Goal: Transaction & Acquisition: Purchase product/service

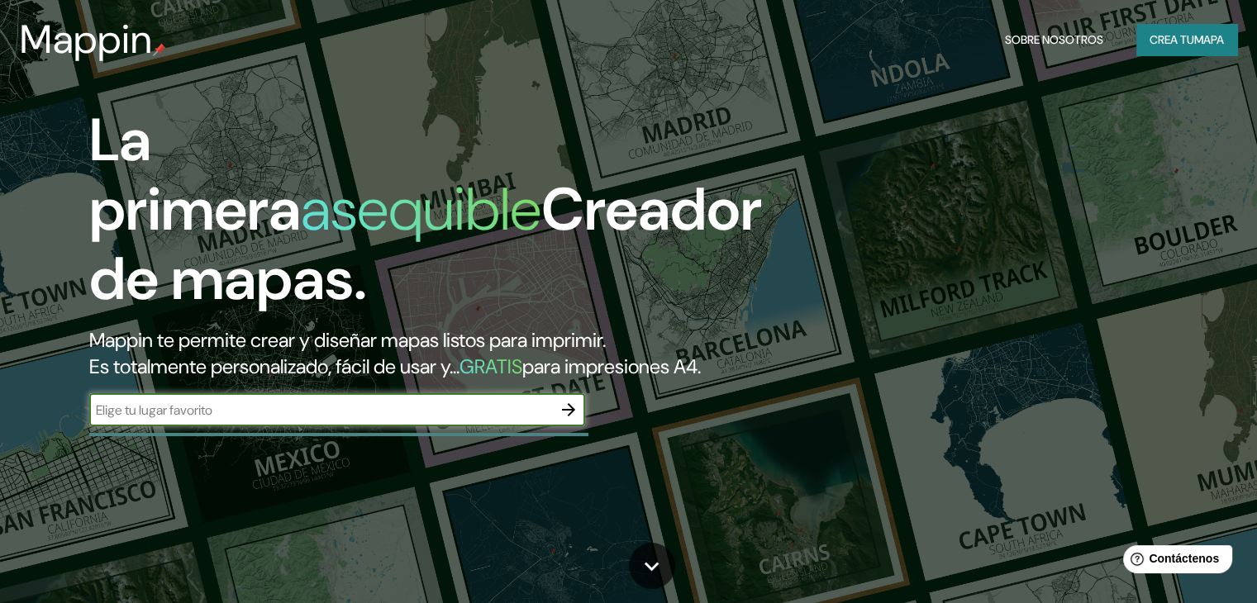
click at [1151, 45] on font "Crea tu" at bounding box center [1171, 39] width 45 height 15
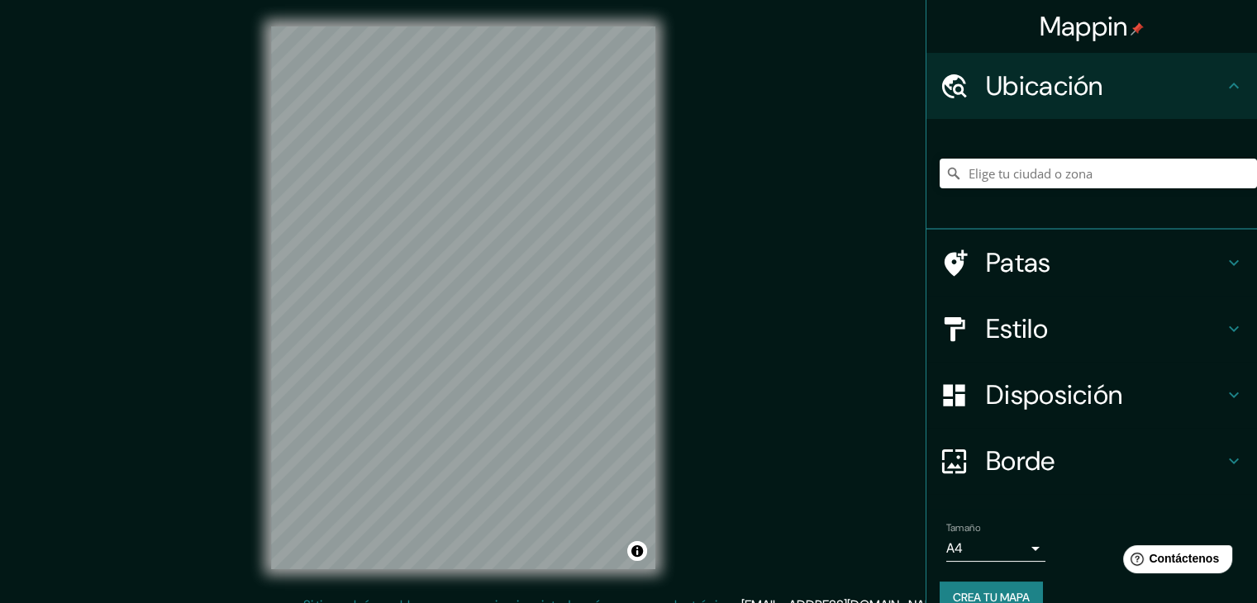
click at [1124, 270] on h4 "Patas" at bounding box center [1105, 262] width 238 height 33
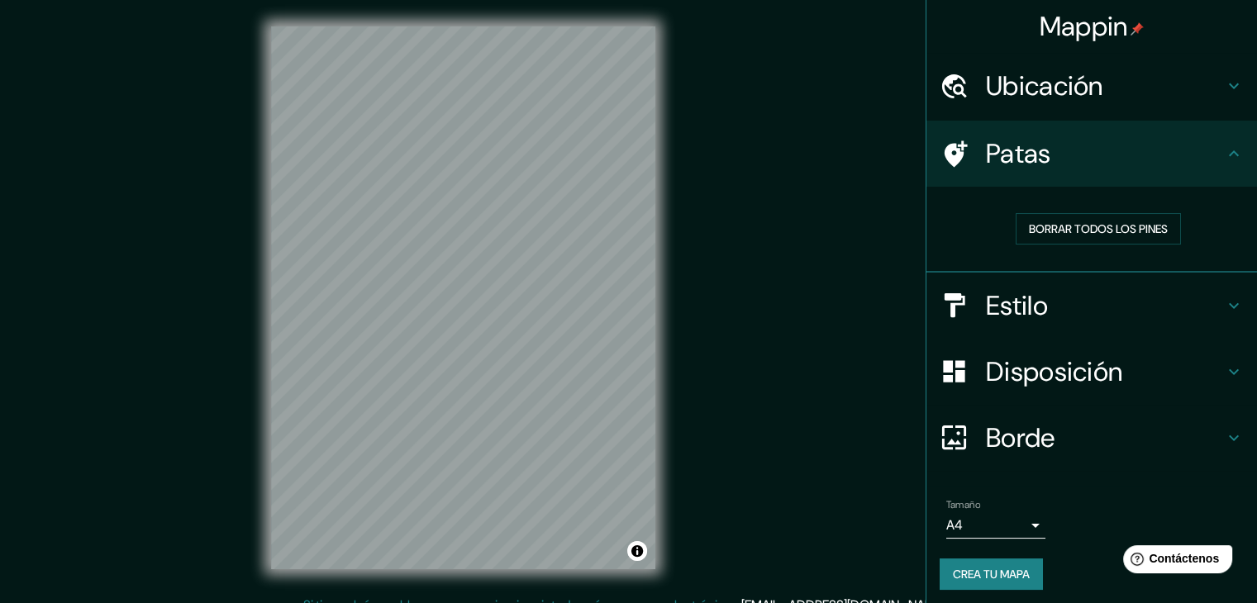
click at [1189, 168] on h4 "Patas" at bounding box center [1105, 153] width 238 height 33
click at [1158, 97] on h4 "Ubicación" at bounding box center [1105, 85] width 238 height 33
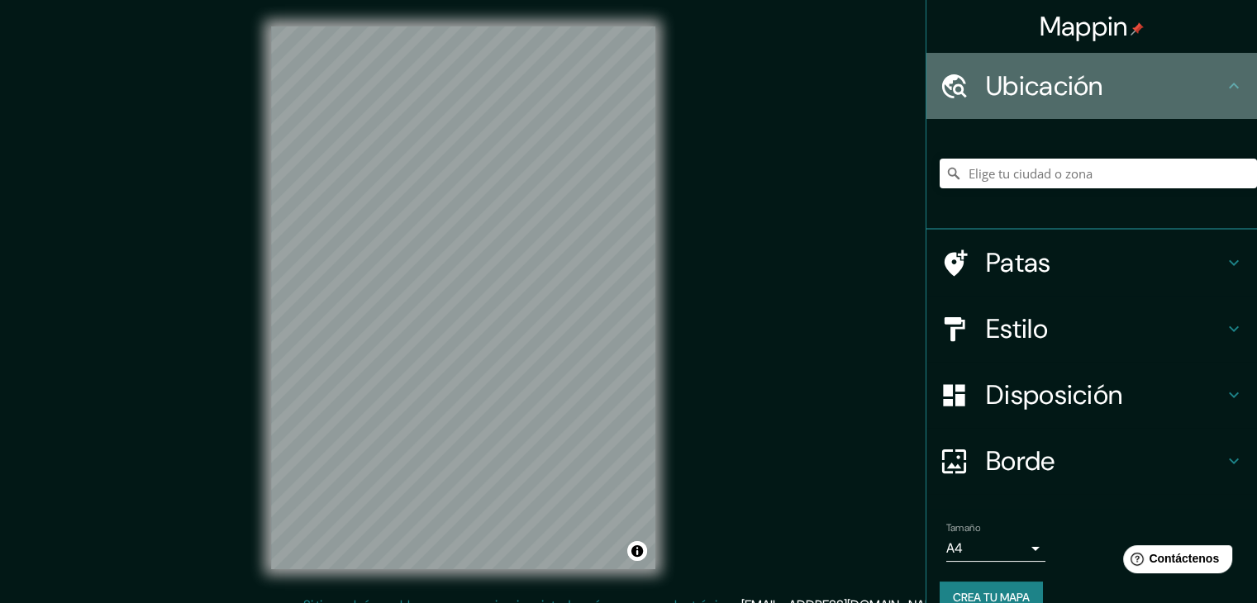
click at [1158, 97] on h4 "Ubicación" at bounding box center [1105, 85] width 238 height 33
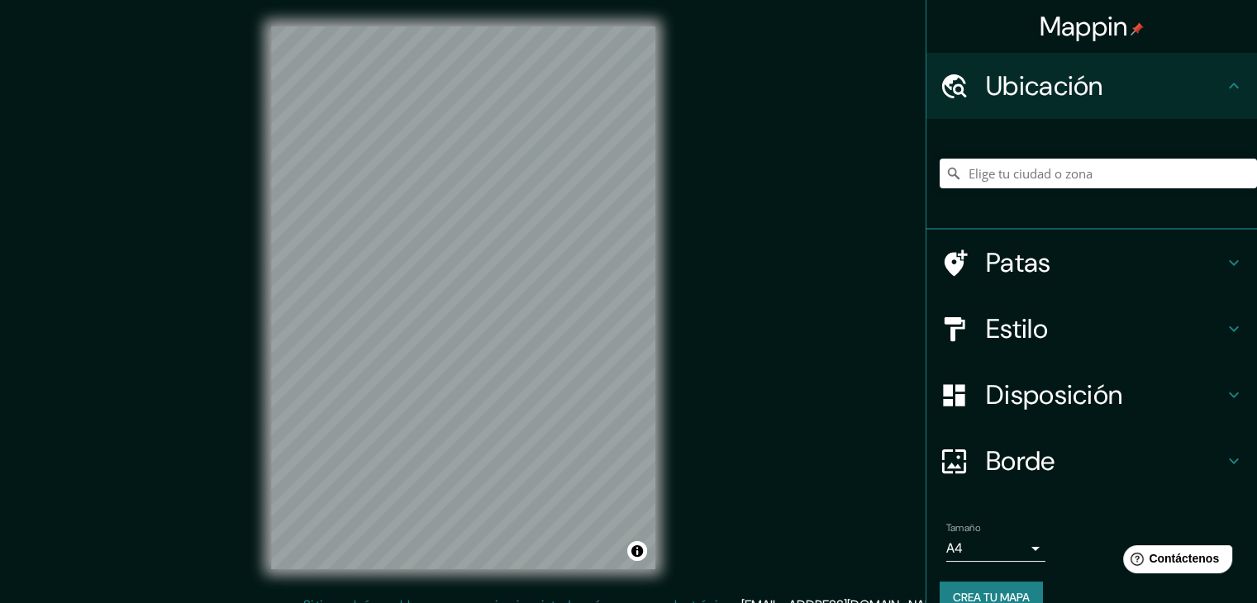
click at [1086, 312] on h4 "Estilo" at bounding box center [1105, 328] width 238 height 33
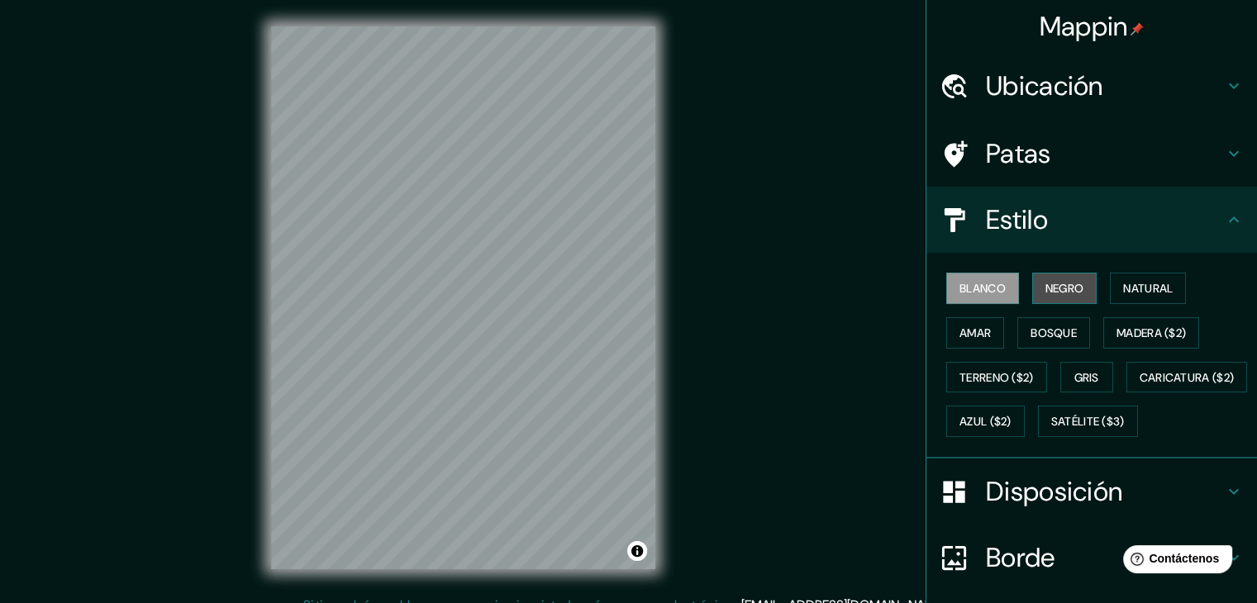
click at [1053, 286] on font "Negro" at bounding box center [1064, 288] width 39 height 15
click at [966, 300] on button "Blanco" at bounding box center [982, 288] width 73 height 31
click at [1055, 287] on font "Negro" at bounding box center [1064, 288] width 39 height 15
click at [978, 335] on font "Amar" at bounding box center [974, 333] width 31 height 15
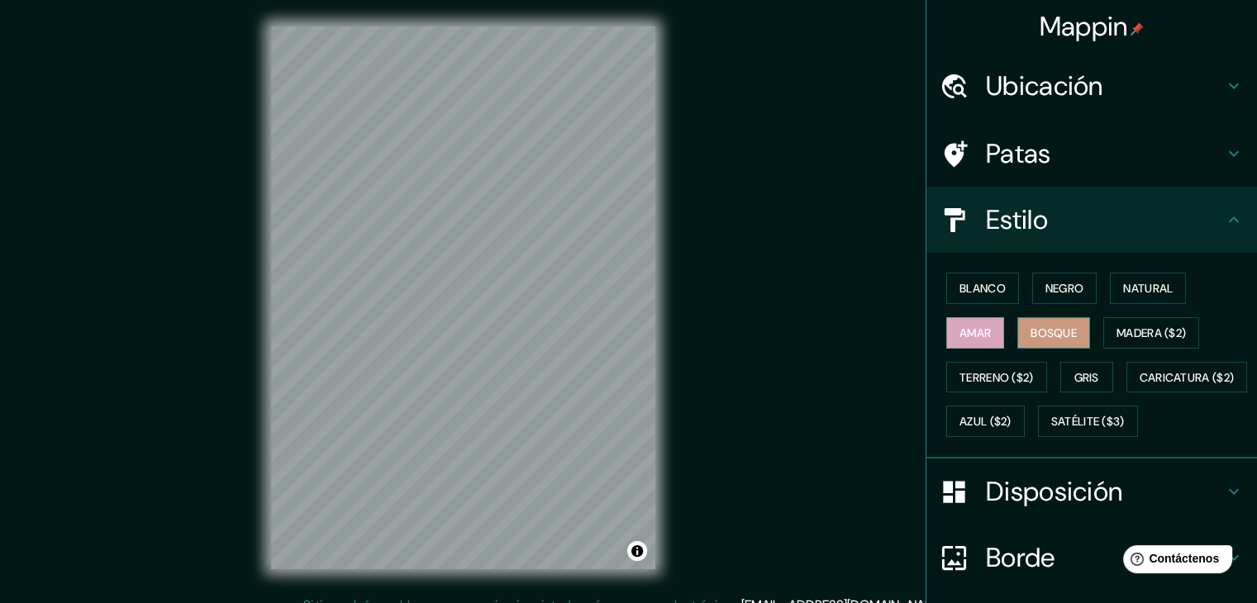
click at [1030, 330] on font "Bosque" at bounding box center [1053, 333] width 46 height 15
click at [1015, 378] on font "Terreno ($2)" at bounding box center [996, 377] width 74 height 15
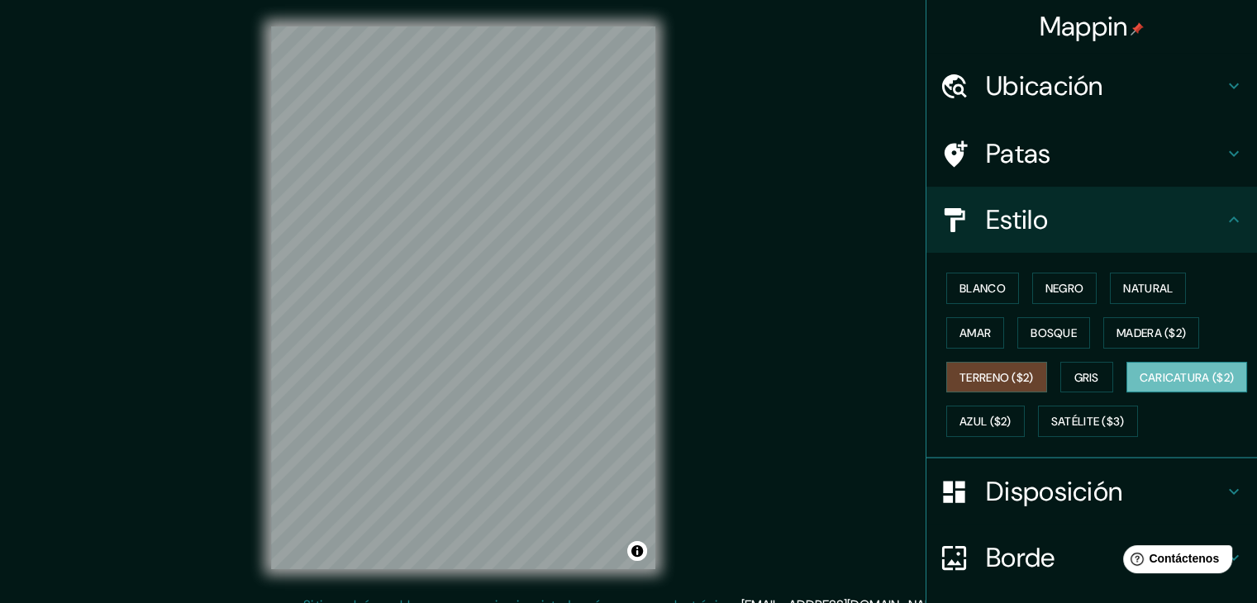
click at [1139, 385] on font "Caricatura ($2)" at bounding box center [1186, 377] width 95 height 15
click at [1051, 430] on font "Satélite ($3)" at bounding box center [1088, 422] width 74 height 15
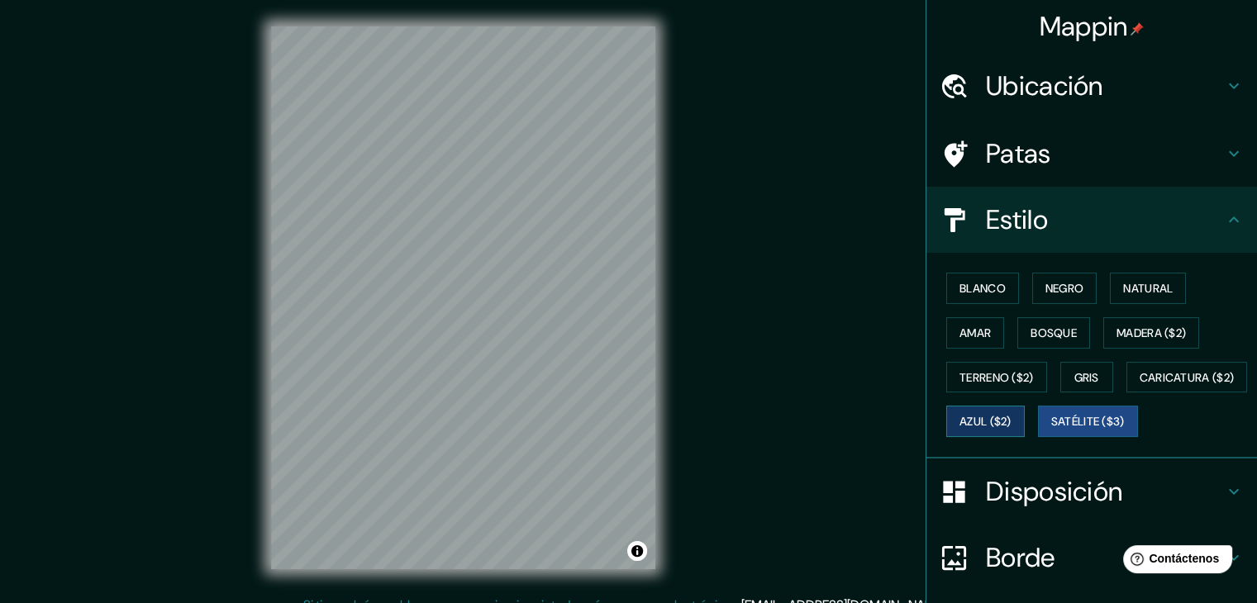
click at [1025, 418] on button "Azul ($2)" at bounding box center [985, 421] width 78 height 31
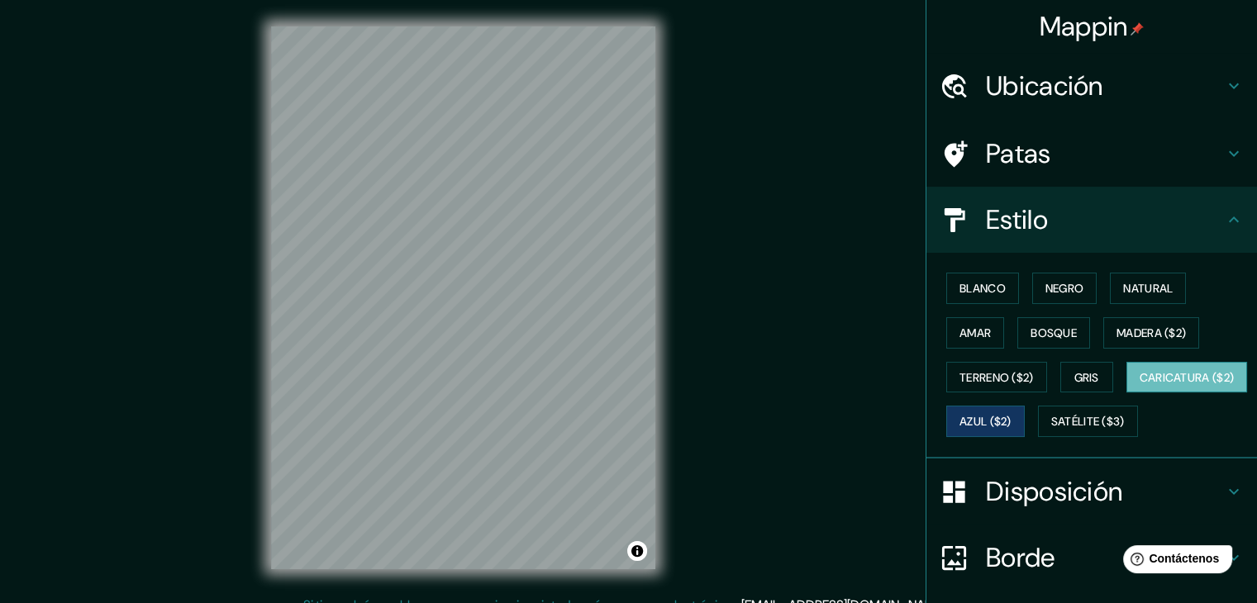
click at [1126, 393] on button "Caricatura ($2)" at bounding box center [1186, 377] width 121 height 31
click at [1011, 424] on font "Azul ($2)" at bounding box center [985, 422] width 52 height 15
click at [1074, 389] on button "Gris" at bounding box center [1086, 377] width 53 height 31
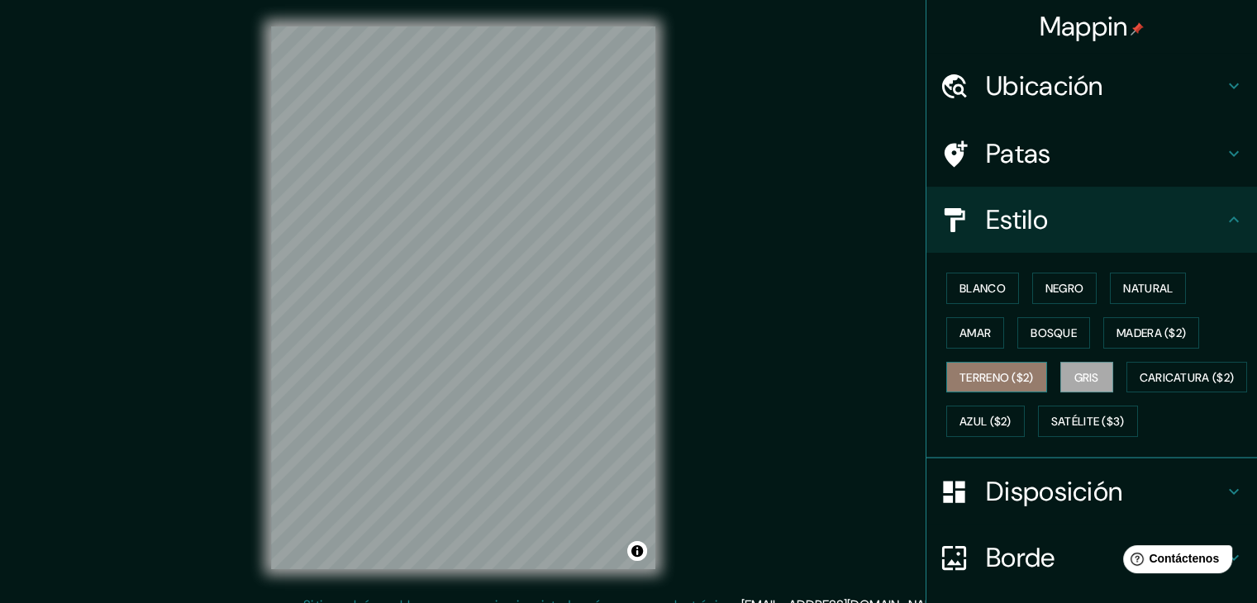
click at [1001, 387] on button "Terreno ($2)" at bounding box center [996, 377] width 101 height 31
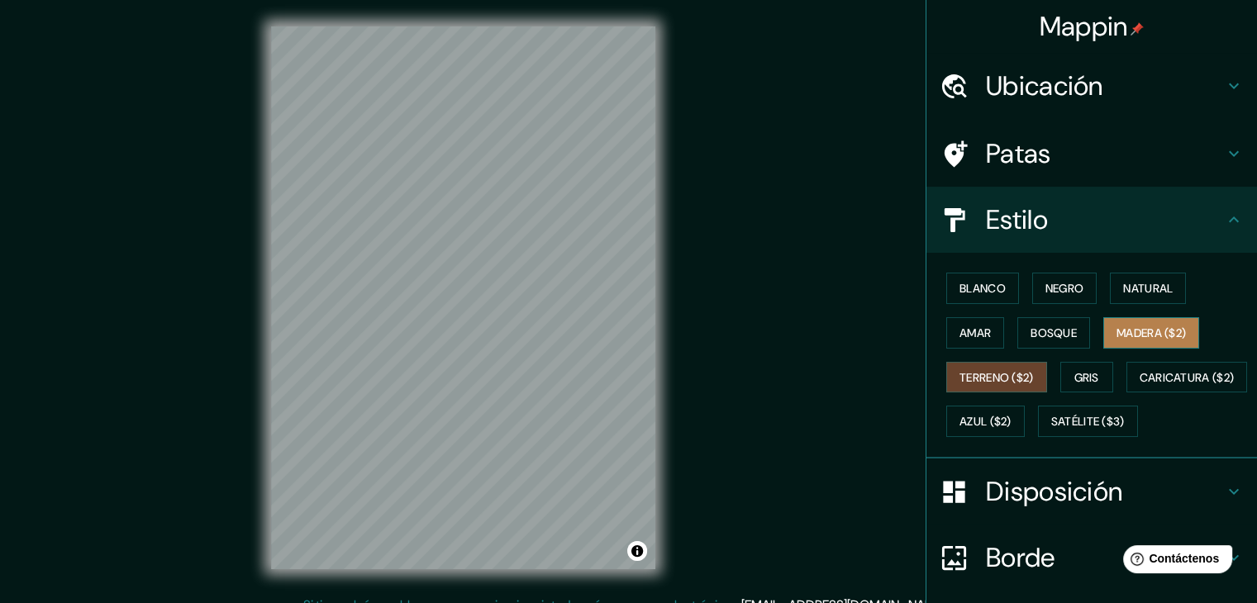
click at [1104, 328] on button "Madera ($2)" at bounding box center [1151, 332] width 96 height 31
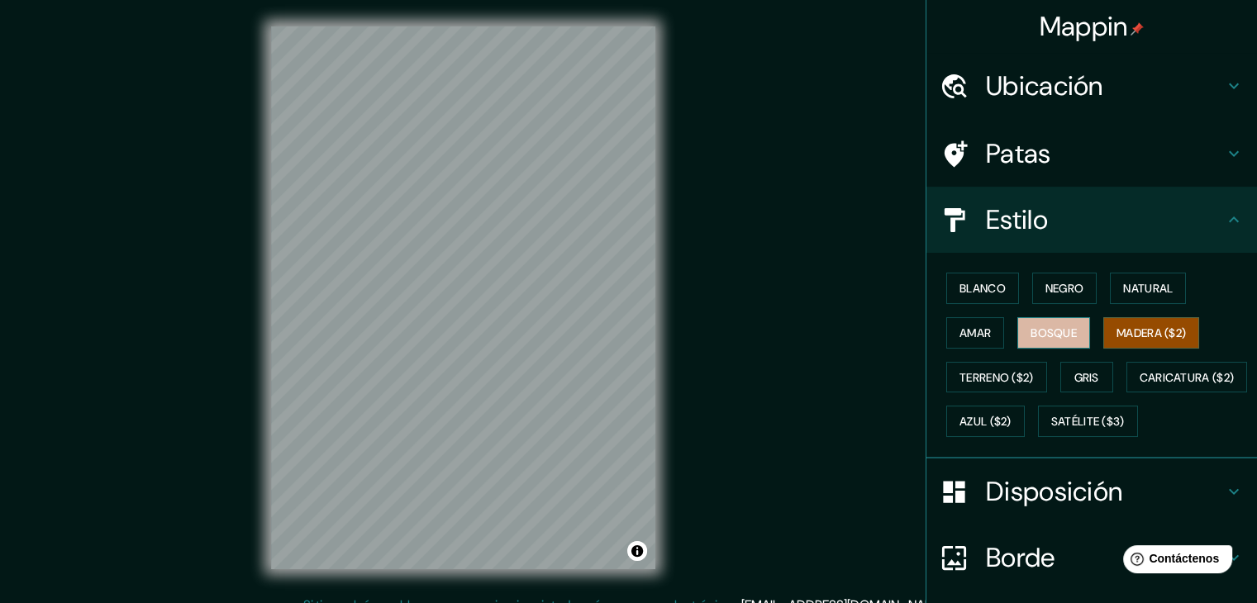
click at [1048, 338] on font "Bosque" at bounding box center [1053, 333] width 46 height 15
click at [975, 338] on font "Amar" at bounding box center [974, 333] width 31 height 15
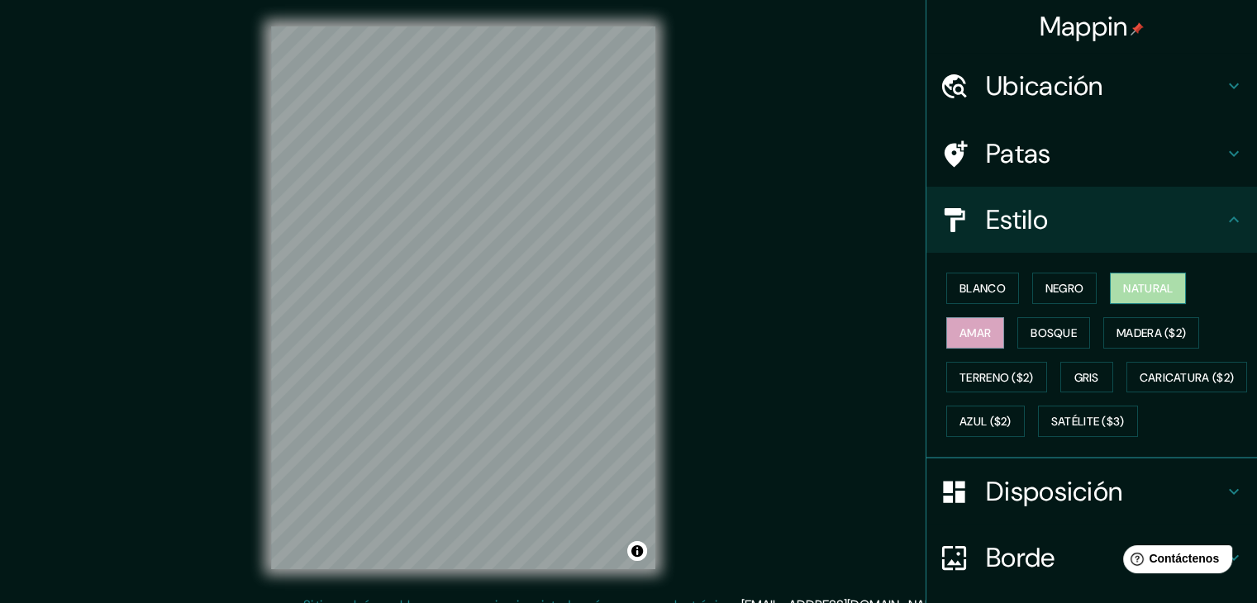
click at [1110, 292] on button "Natural" at bounding box center [1148, 288] width 76 height 31
click at [1049, 299] on button "Negro" at bounding box center [1064, 288] width 65 height 31
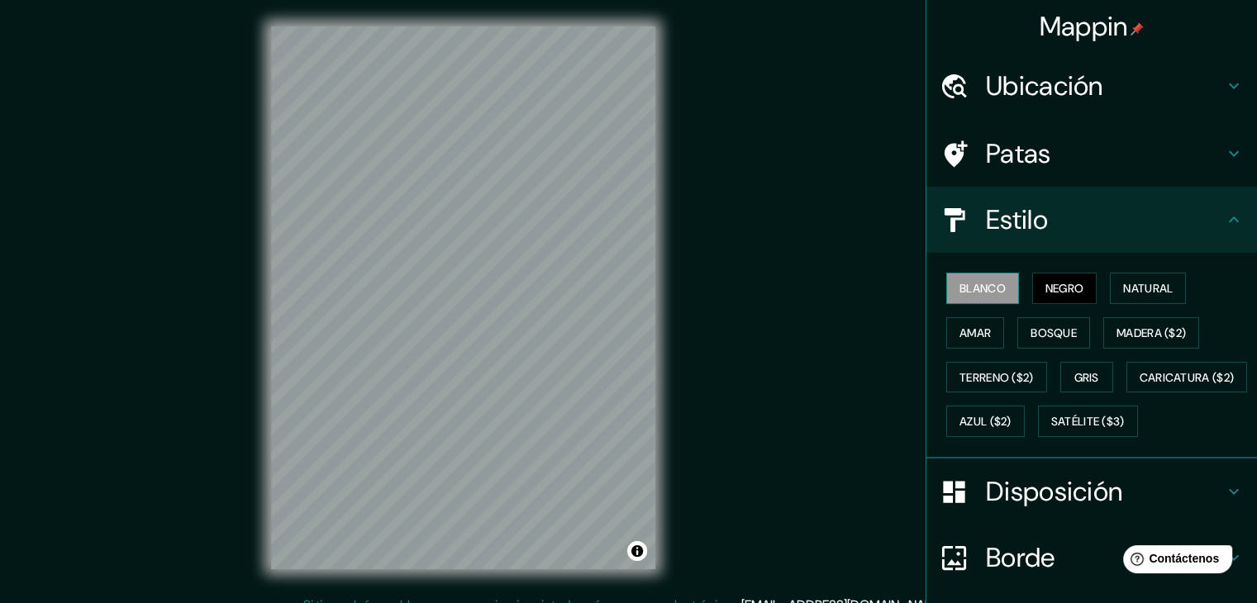
click at [1001, 296] on button "Blanco" at bounding box center [982, 288] width 73 height 31
click at [1011, 417] on font "Azul ($2)" at bounding box center [985, 422] width 52 height 15
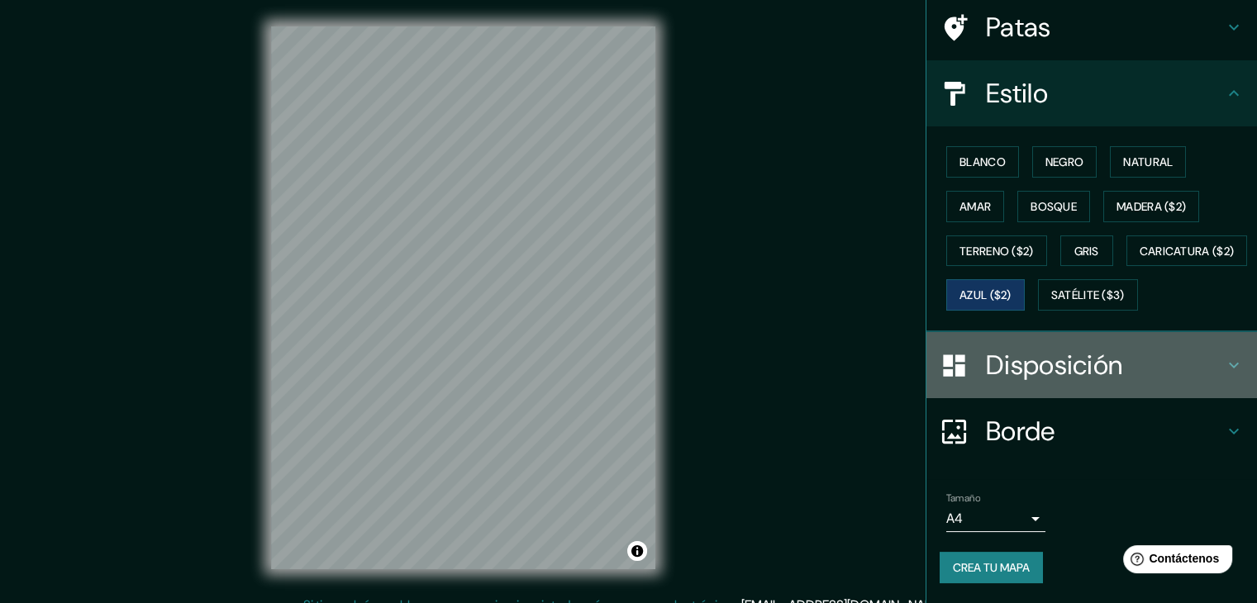
click at [1034, 359] on font "Disposición" at bounding box center [1054, 365] width 136 height 35
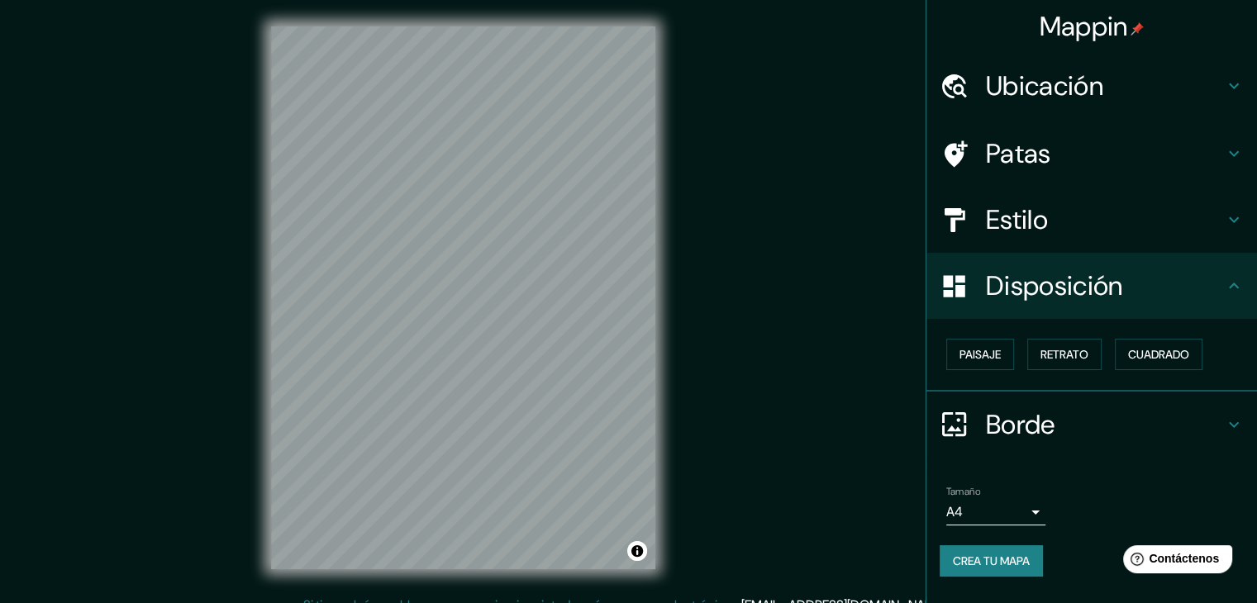
click at [1039, 230] on font "Estilo" at bounding box center [1017, 219] width 62 height 35
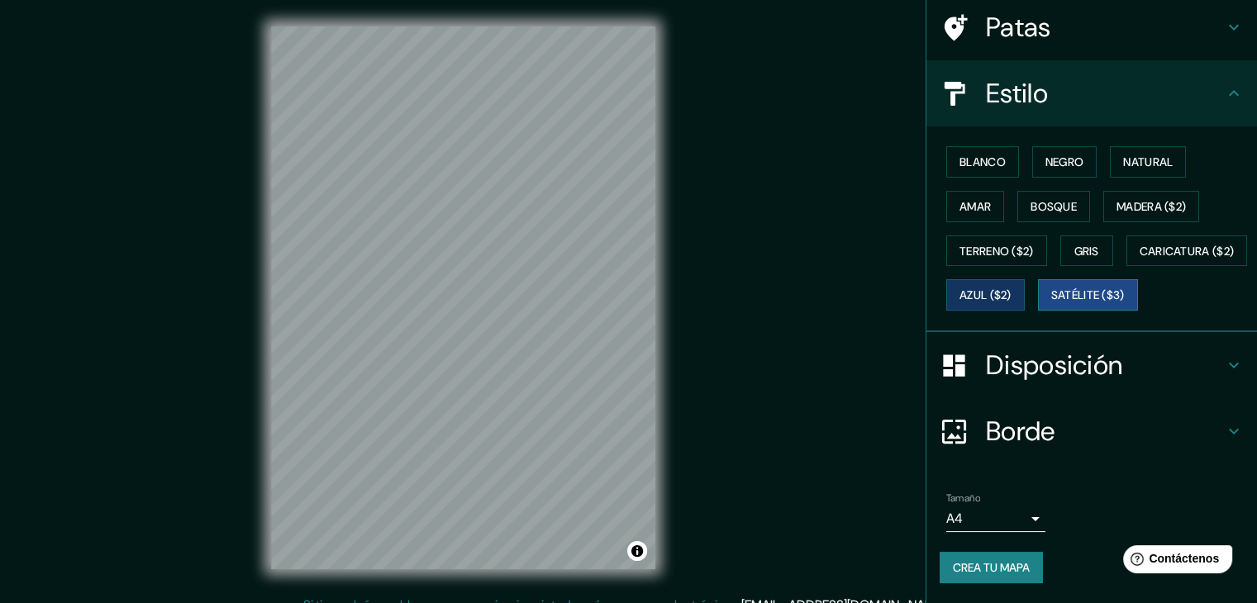
scroll to position [165, 0]
click at [1091, 240] on font "Gris" at bounding box center [1086, 250] width 25 height 21
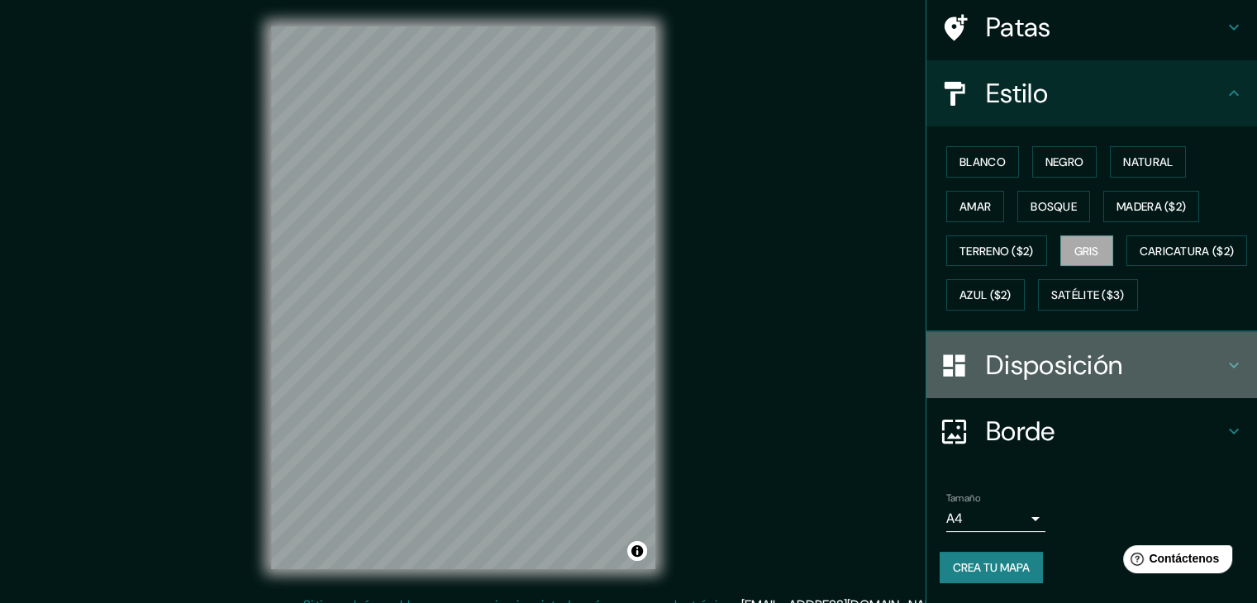
click at [1101, 368] on font "Disposición" at bounding box center [1054, 365] width 136 height 35
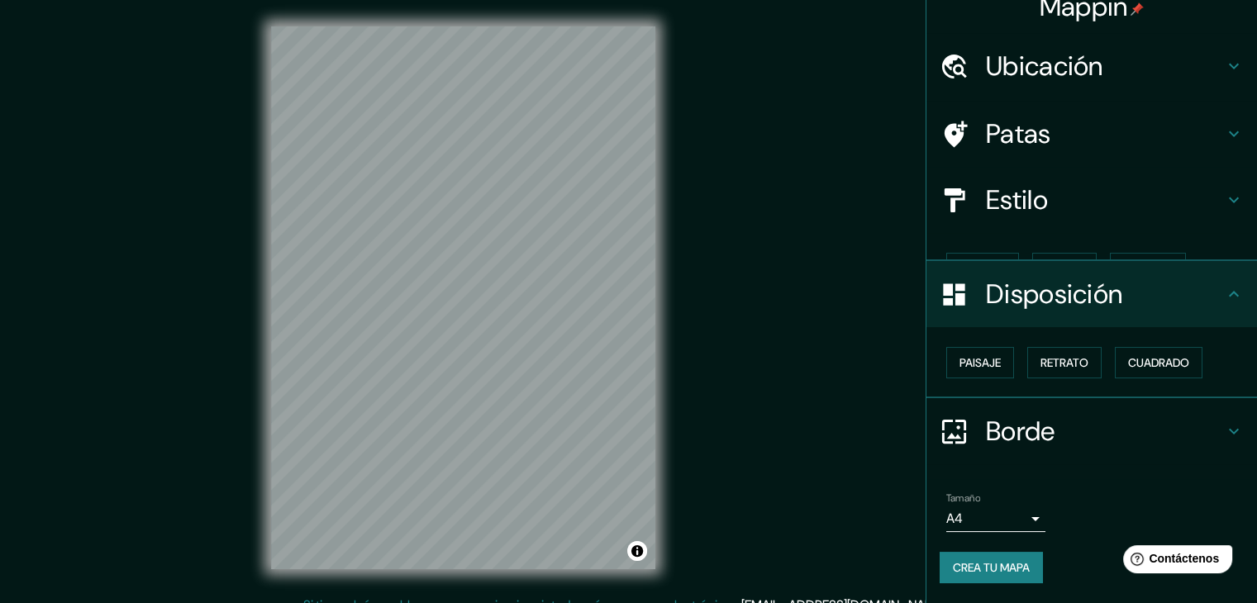
scroll to position [0, 0]
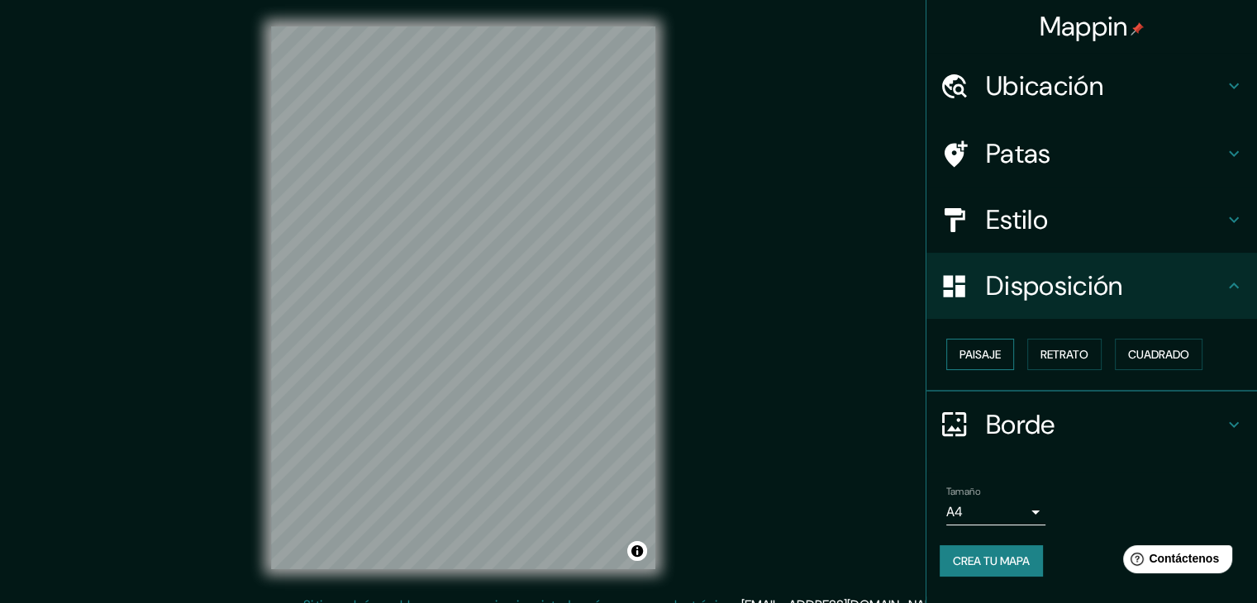
click at [1006, 354] on button "Paisaje" at bounding box center [980, 354] width 68 height 31
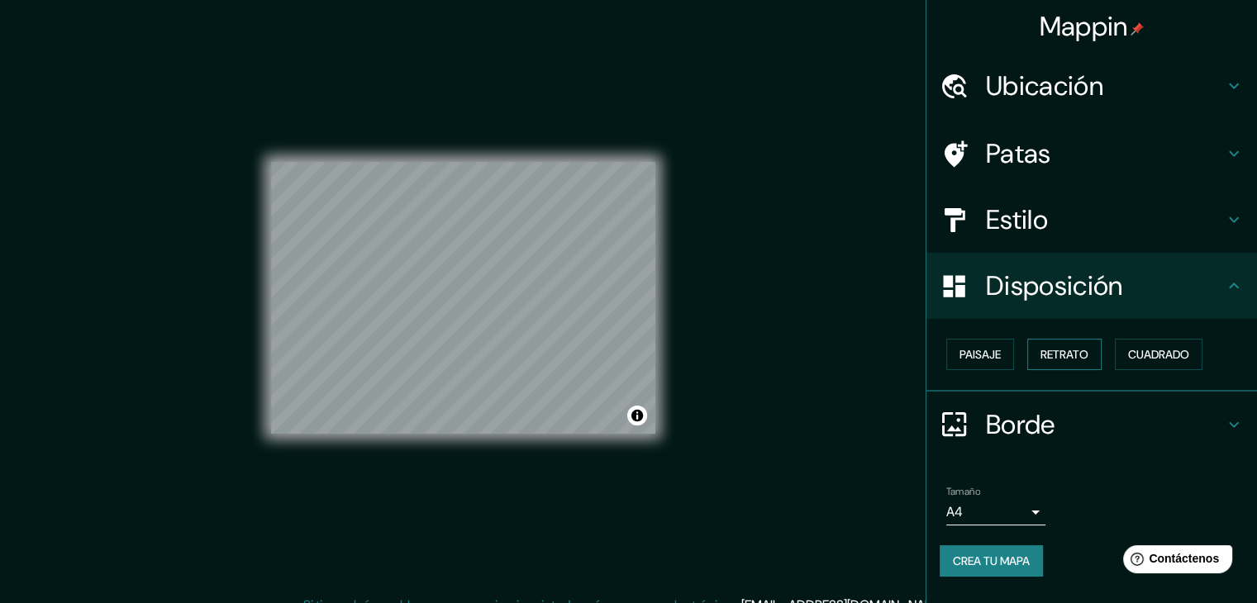
click at [1053, 350] on font "Retrato" at bounding box center [1064, 354] width 48 height 15
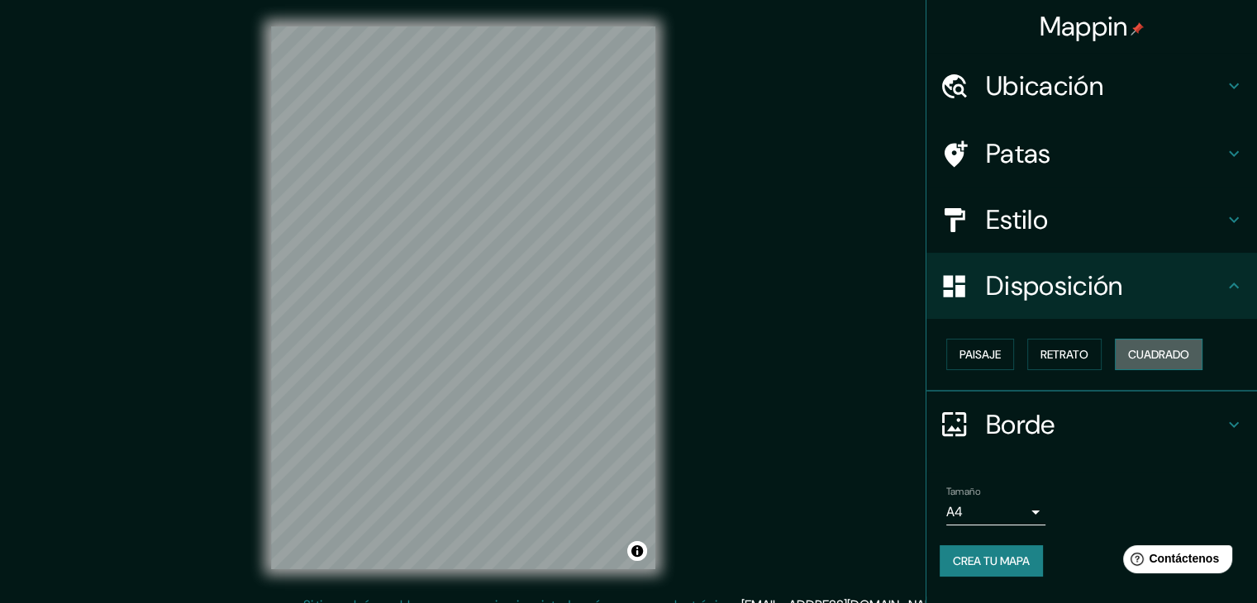
click at [1134, 351] on font "Cuadrado" at bounding box center [1158, 354] width 61 height 15
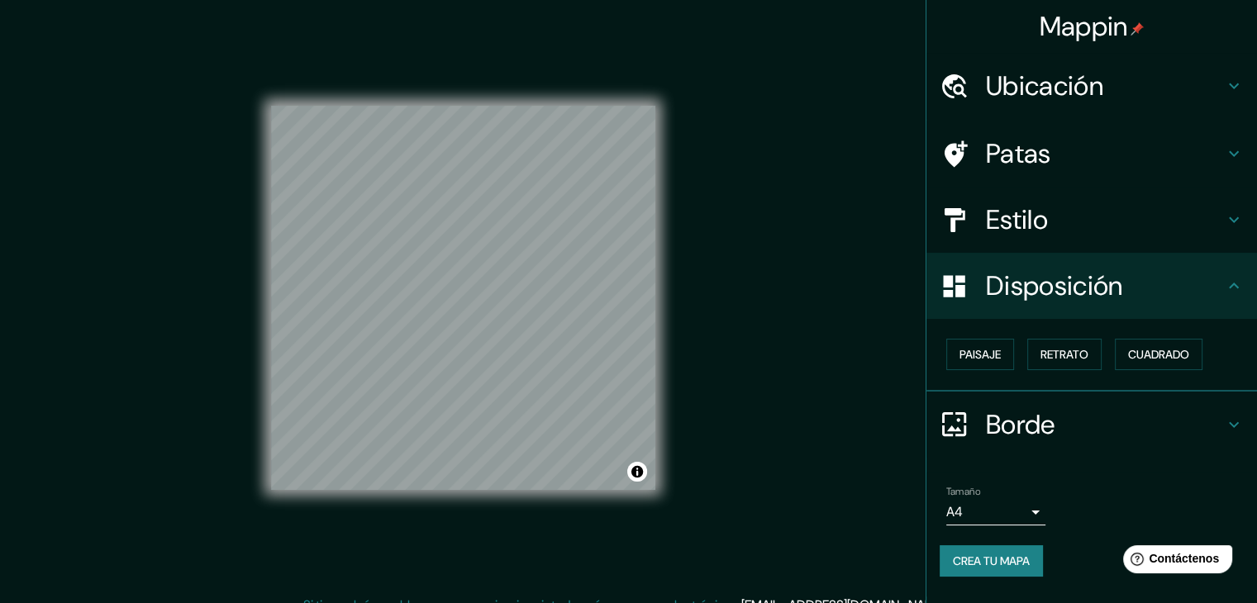
click at [997, 429] on font "Borde" at bounding box center [1020, 424] width 69 height 35
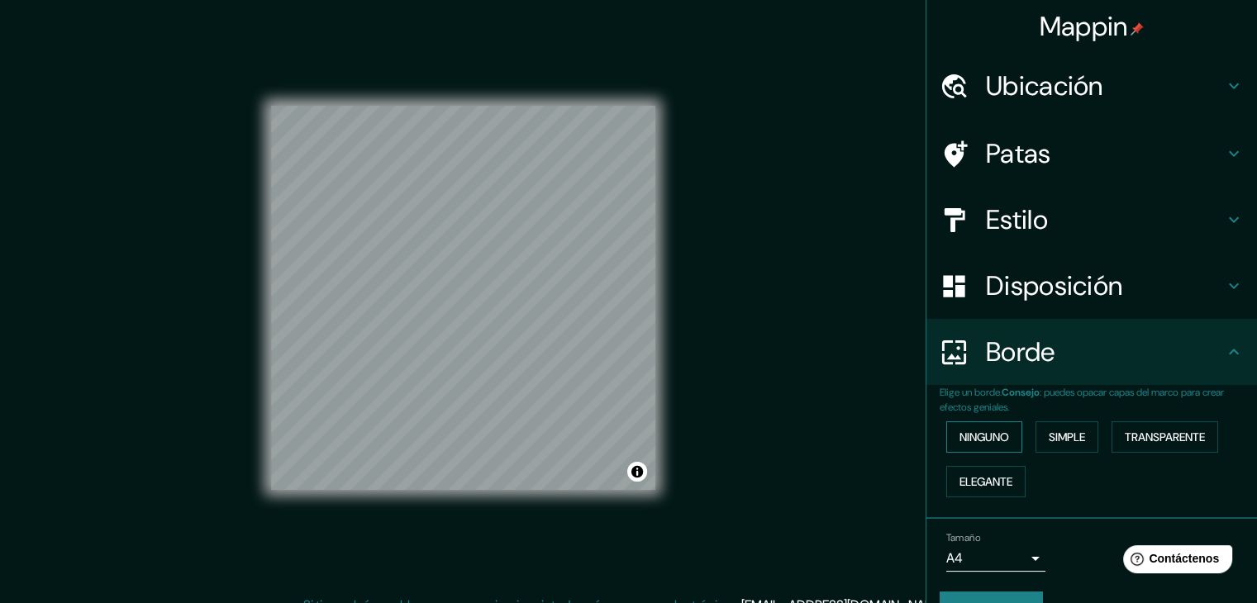
click at [985, 440] on font "Ninguno" at bounding box center [984, 437] width 50 height 15
click at [1004, 483] on button "Elegante" at bounding box center [985, 481] width 79 height 31
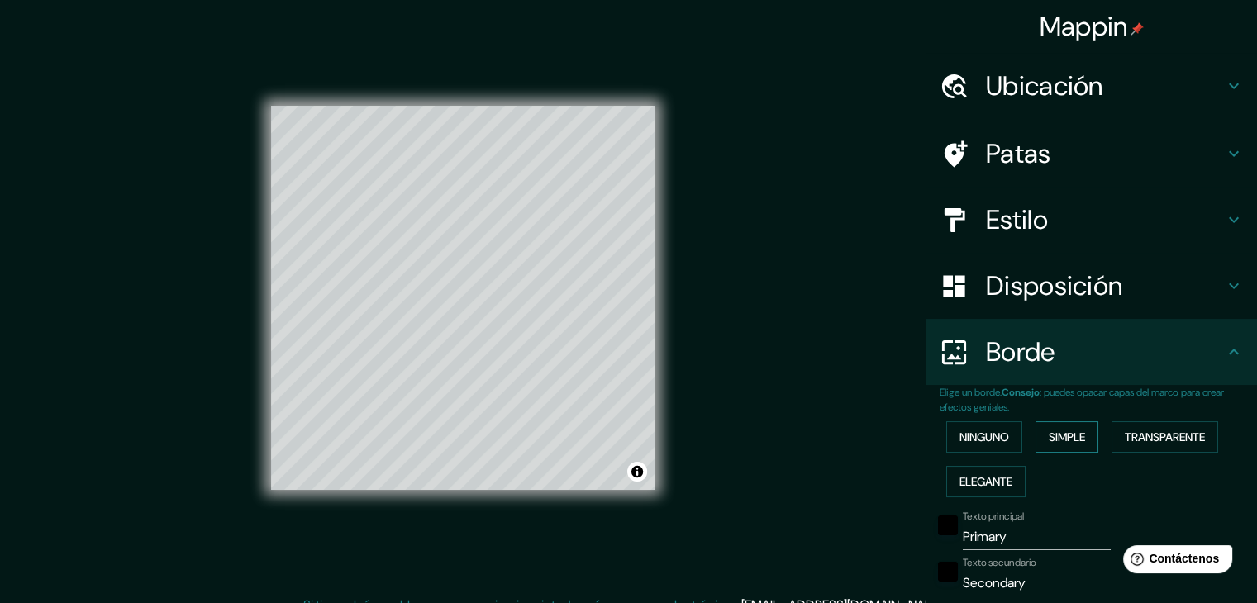
click at [1049, 443] on font "Simple" at bounding box center [1067, 437] width 36 height 15
click at [1111, 444] on button "Transparente" at bounding box center [1164, 436] width 107 height 31
drag, startPoint x: 1011, startPoint y: 452, endPoint x: 999, endPoint y: 447, distance: 13.3
click at [1010, 451] on div "Ninguno Simple Transparente Elegante" at bounding box center [1097, 459] width 317 height 89
click at [998, 447] on button "Ninguno" at bounding box center [984, 436] width 76 height 31
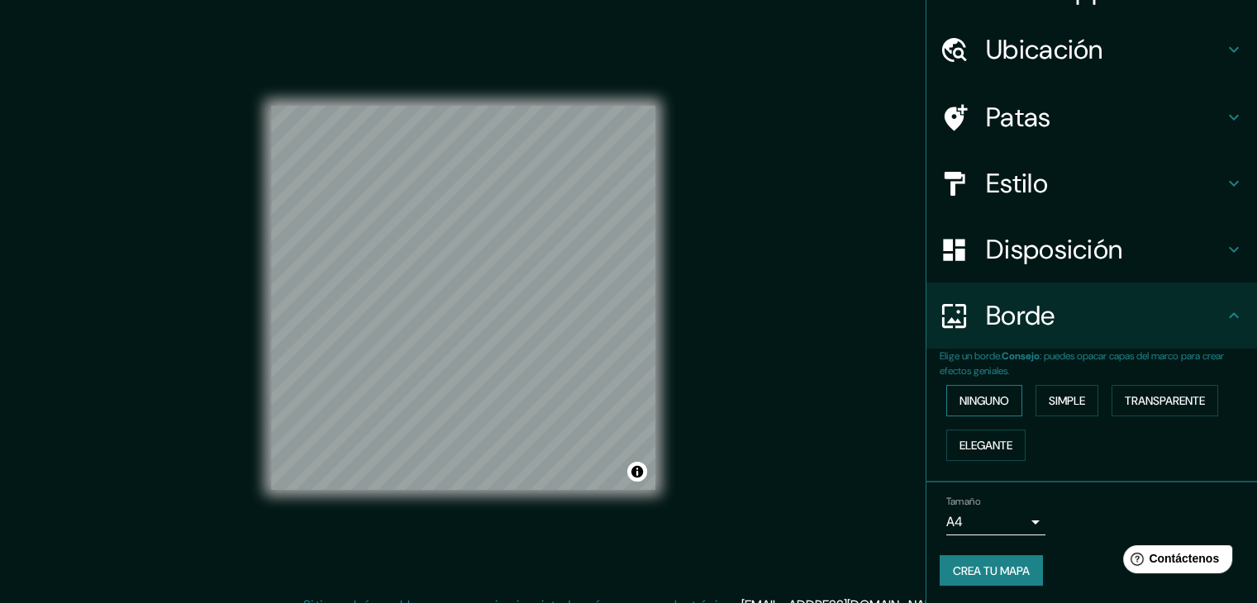
scroll to position [37, 0]
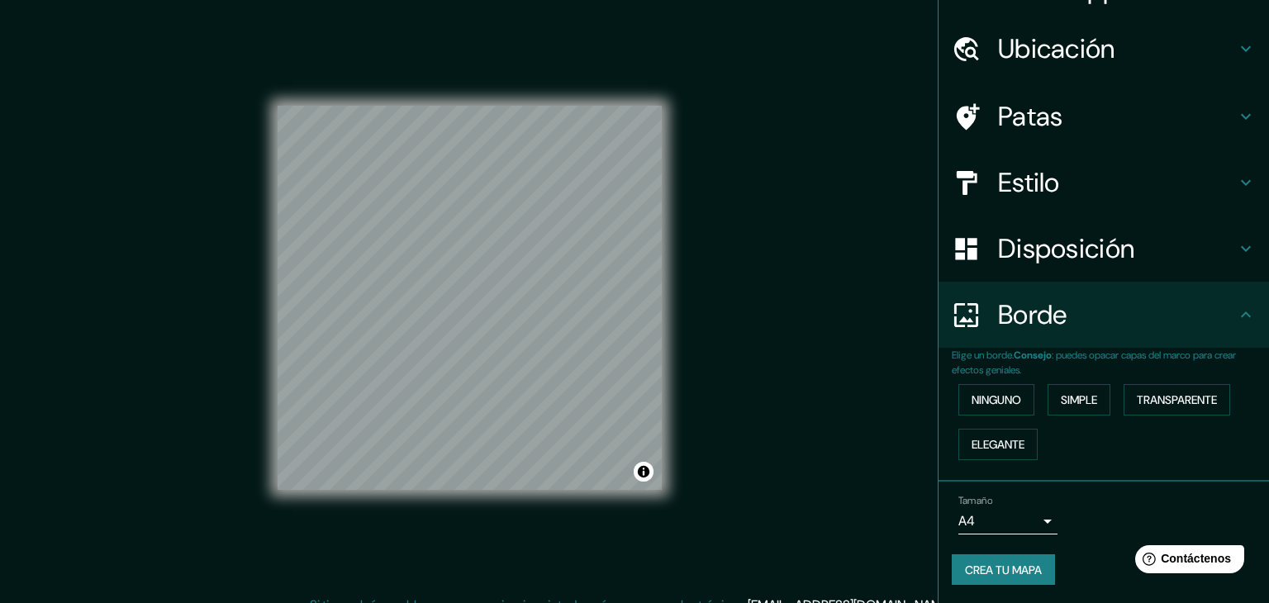
click at [1015, 513] on body "Mappin Ubicación Patas Estilo Disposición Borde Elige un borde. Consejo : puede…" at bounding box center [634, 301] width 1269 height 603
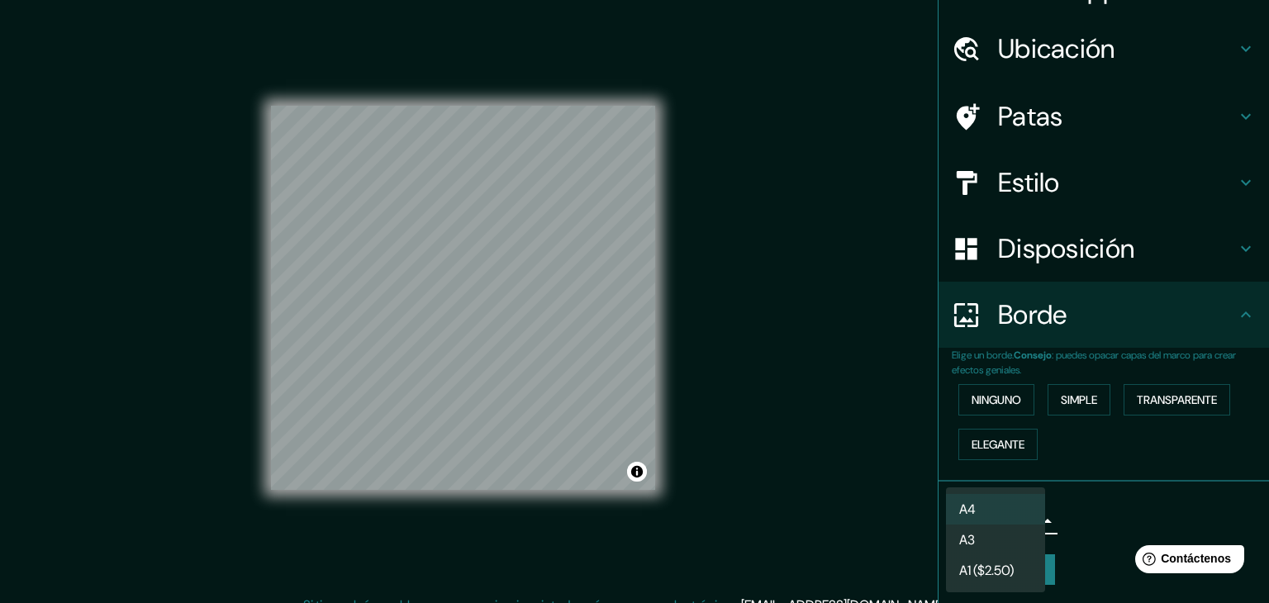
click at [1070, 511] on div at bounding box center [634, 301] width 1269 height 603
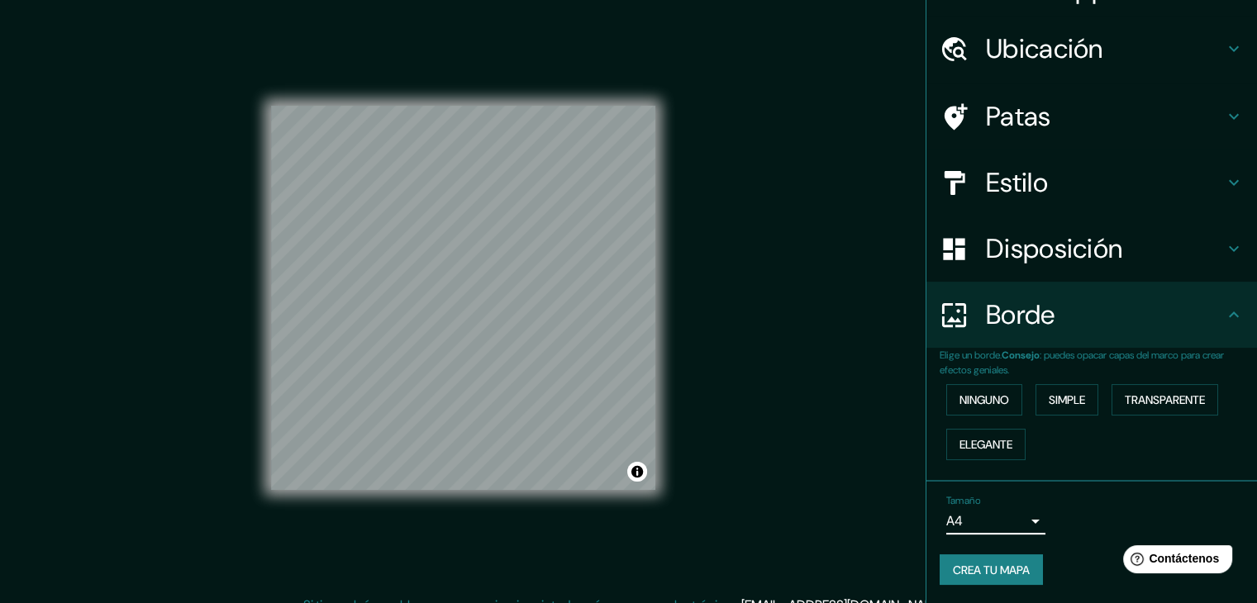
click at [1020, 566] on font "Crea tu mapa" at bounding box center [991, 570] width 77 height 15
drag, startPoint x: 974, startPoint y: 569, endPoint x: 996, endPoint y: 558, distance: 25.1
click at [977, 569] on div "Crea tu mapa" at bounding box center [1091, 569] width 304 height 31
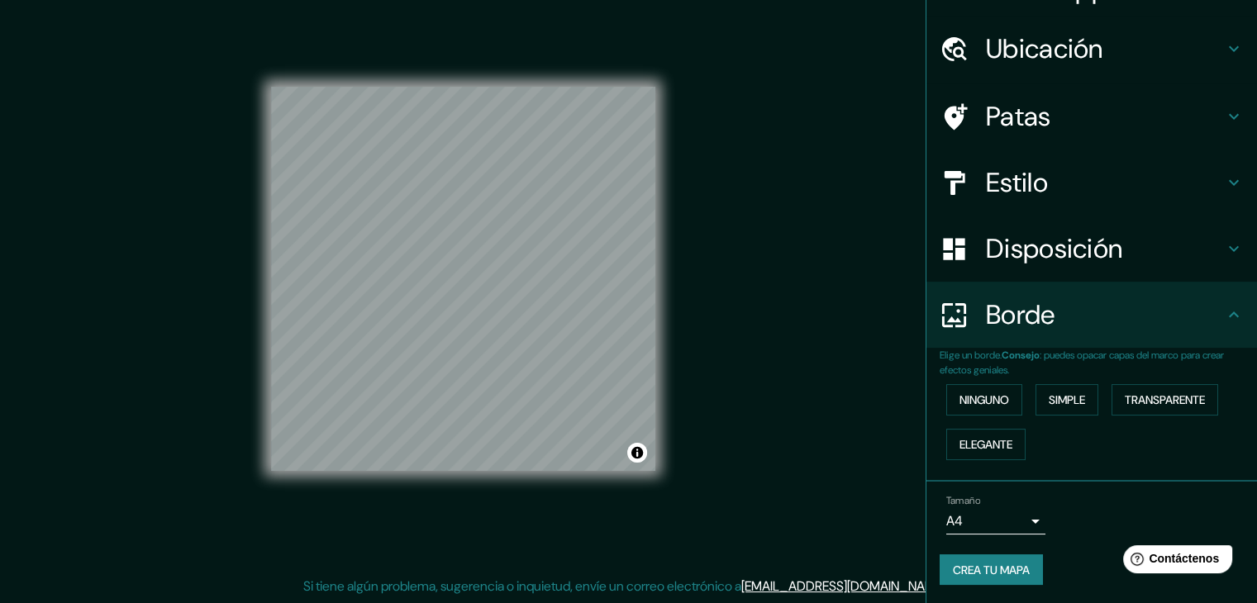
click at [993, 578] on button "Crea tu mapa" at bounding box center [990, 569] width 103 height 31
click at [978, 564] on font "Crea tu mapa" at bounding box center [991, 570] width 77 height 15
click at [631, 454] on button "Activar o desactivar atribución" at bounding box center [637, 453] width 20 height 20
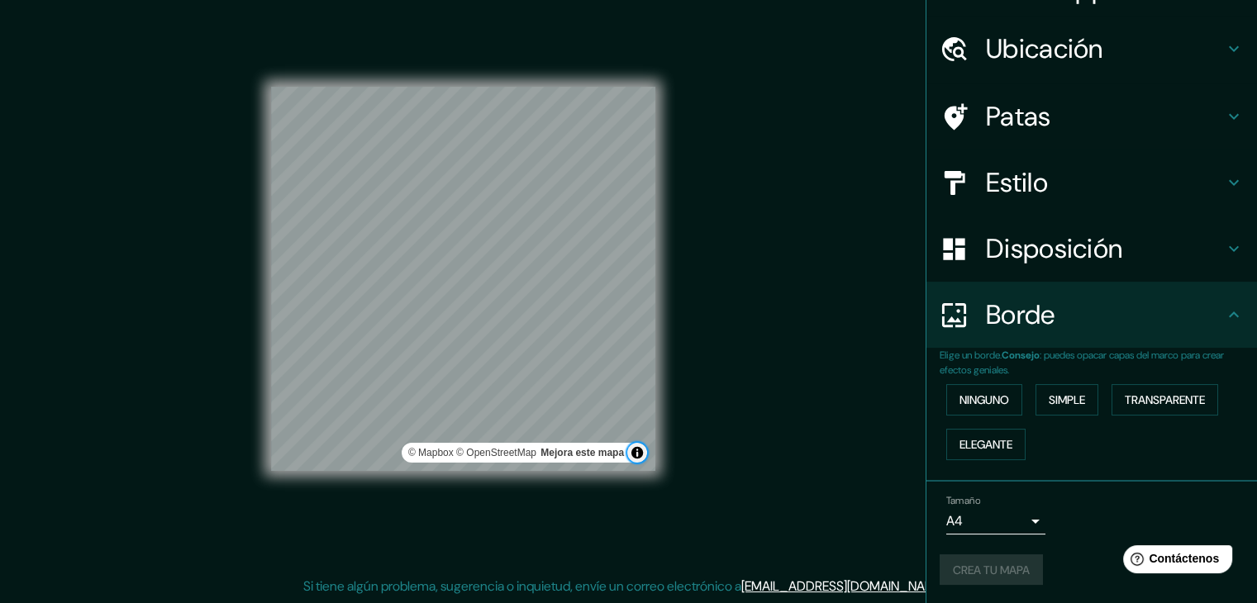
click at [635, 458] on button "Activar o desactivar atribución" at bounding box center [637, 453] width 20 height 20
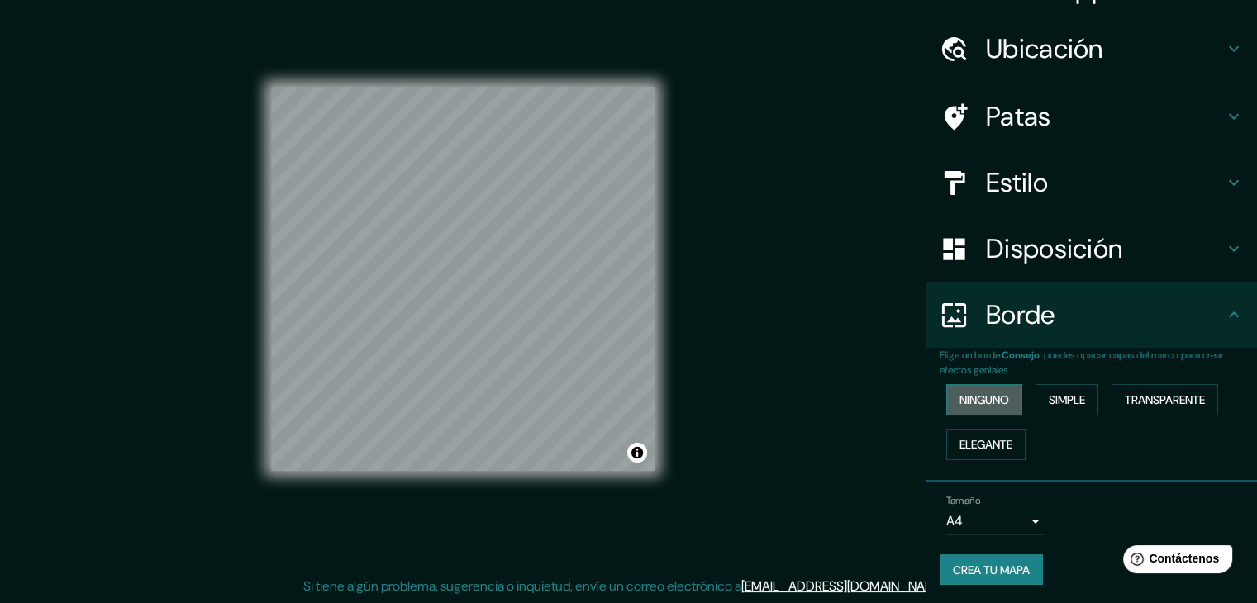
click at [983, 409] on button "Ninguno" at bounding box center [984, 399] width 76 height 31
click at [1038, 248] on font "Disposición" at bounding box center [1054, 248] width 136 height 35
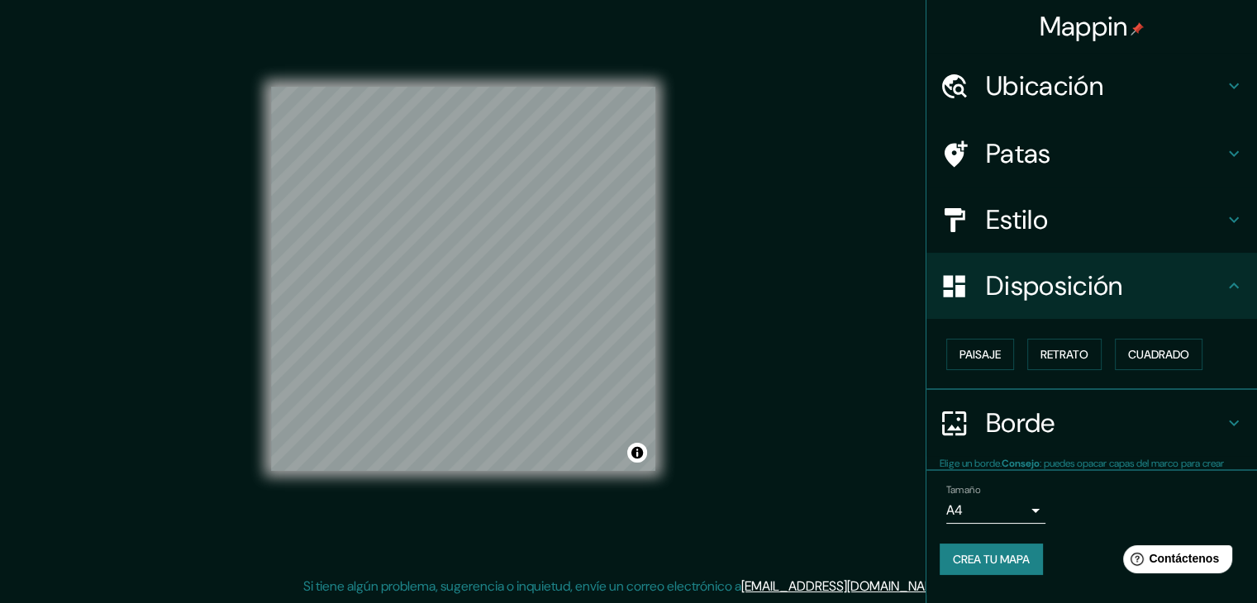
scroll to position [0, 0]
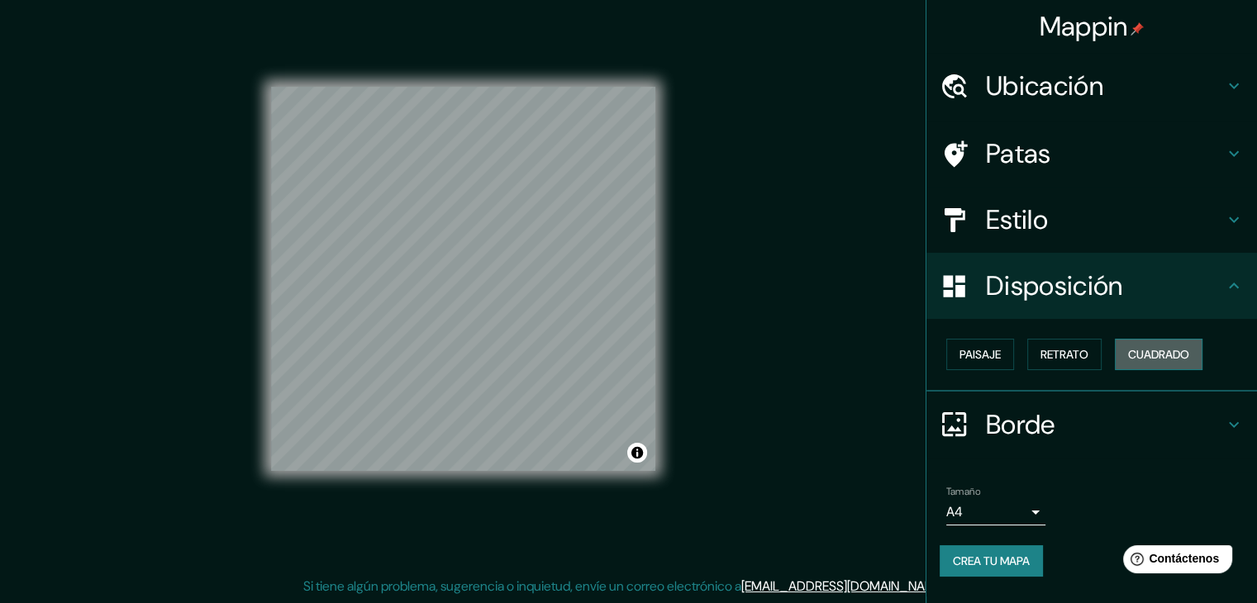
click at [1163, 358] on font "Cuadrado" at bounding box center [1158, 354] width 61 height 15
click at [1061, 245] on div "Estilo" at bounding box center [1091, 220] width 331 height 66
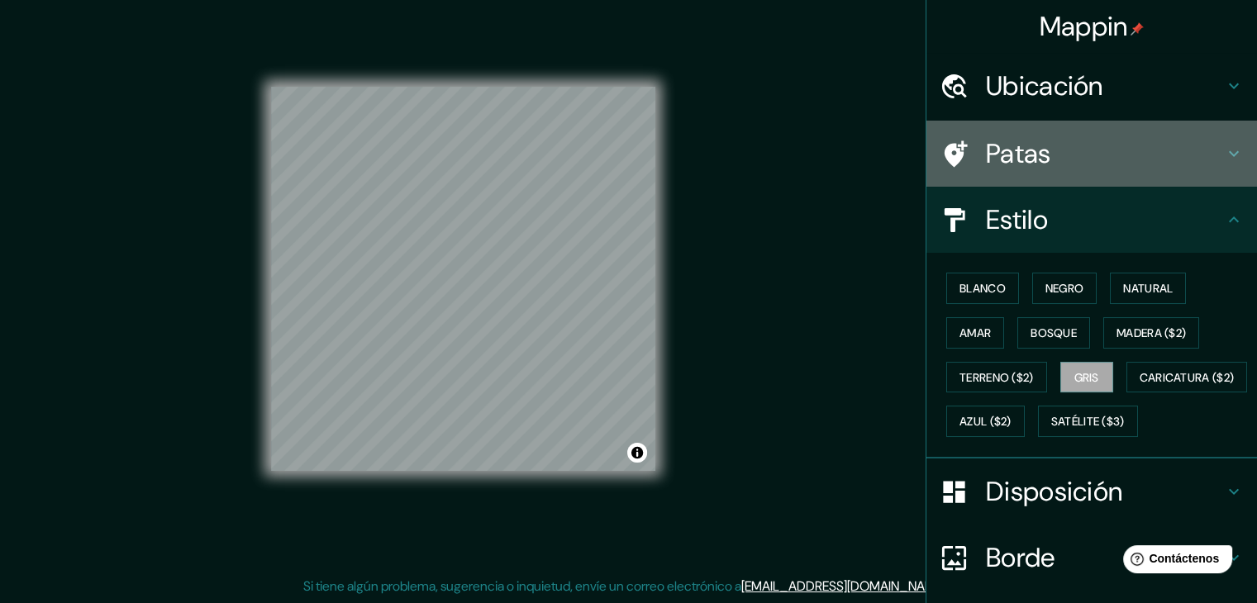
click at [1055, 163] on h4 "Patas" at bounding box center [1105, 153] width 238 height 33
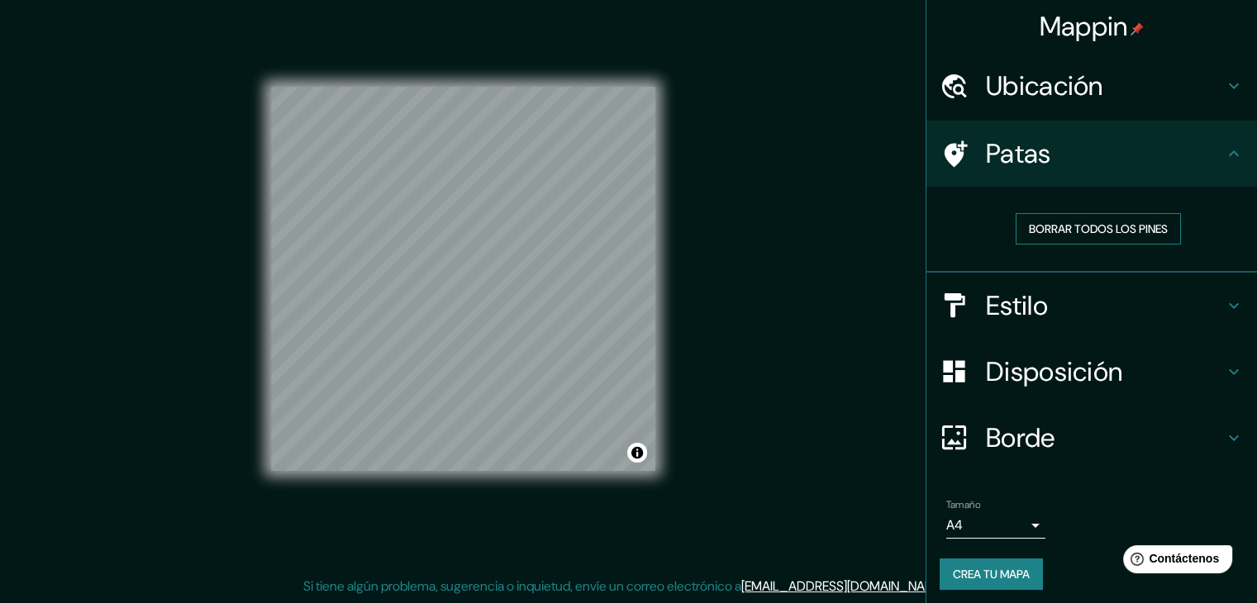
click at [1062, 239] on button "Borrar todos los pines" at bounding box center [1097, 228] width 165 height 31
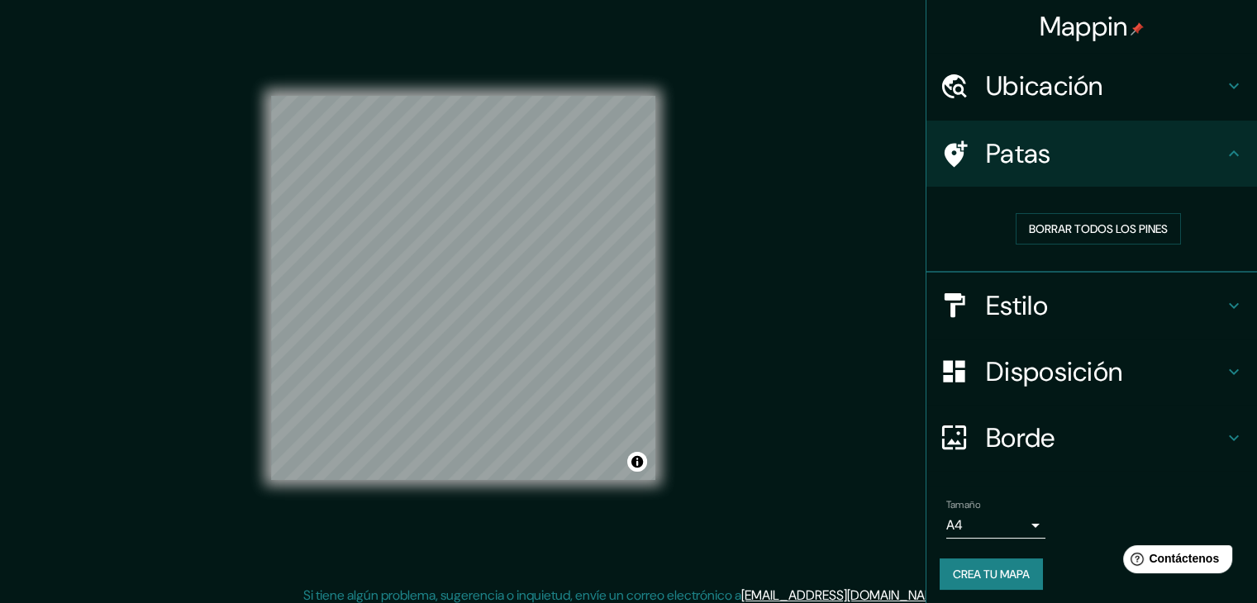
scroll to position [19, 0]
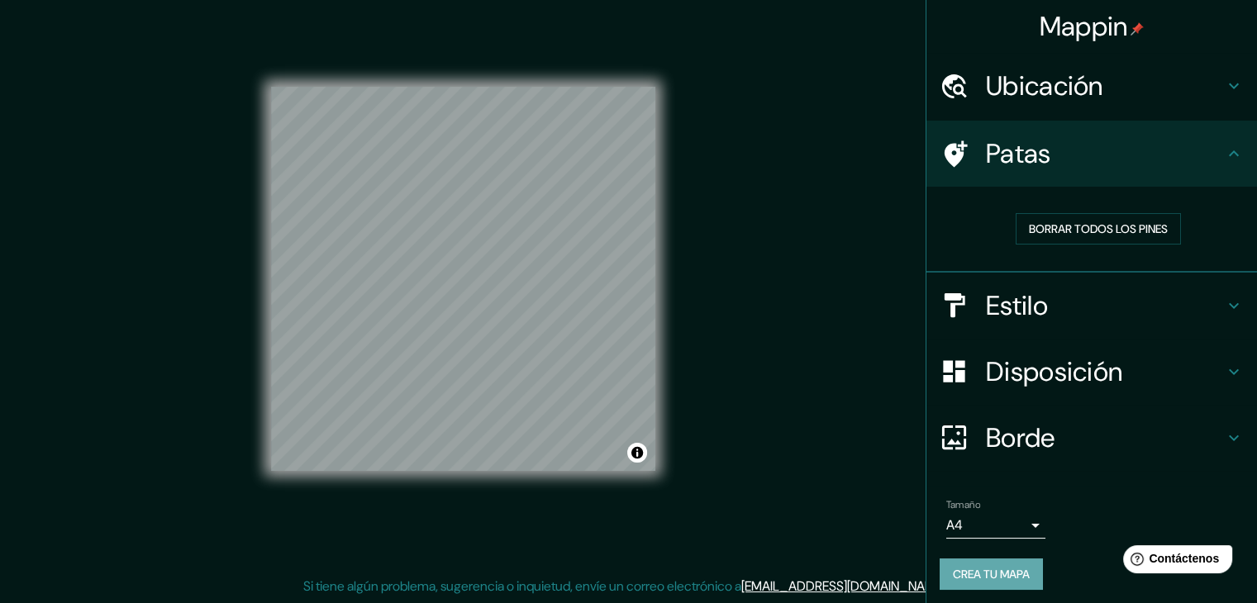
click at [1006, 567] on font "Crea tu mapa" at bounding box center [991, 574] width 77 height 15
click at [976, 573] on div "Crea tu mapa" at bounding box center [1091, 574] width 304 height 31
click at [1014, 576] on font "Crea tu mapa" at bounding box center [991, 574] width 77 height 15
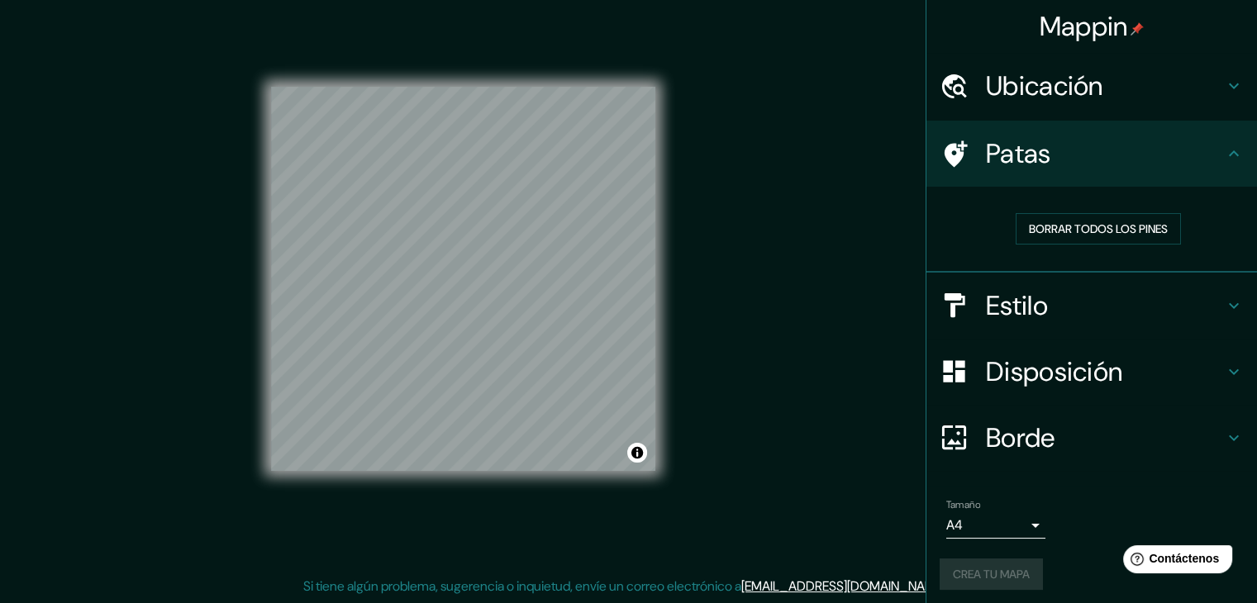
click at [1014, 576] on div "Crea tu mapa" at bounding box center [1091, 574] width 304 height 31
click at [1012, 578] on div "Crea tu mapa" at bounding box center [1091, 574] width 304 height 31
click at [1013, 579] on div "Crea tu mapa" at bounding box center [1091, 574] width 304 height 31
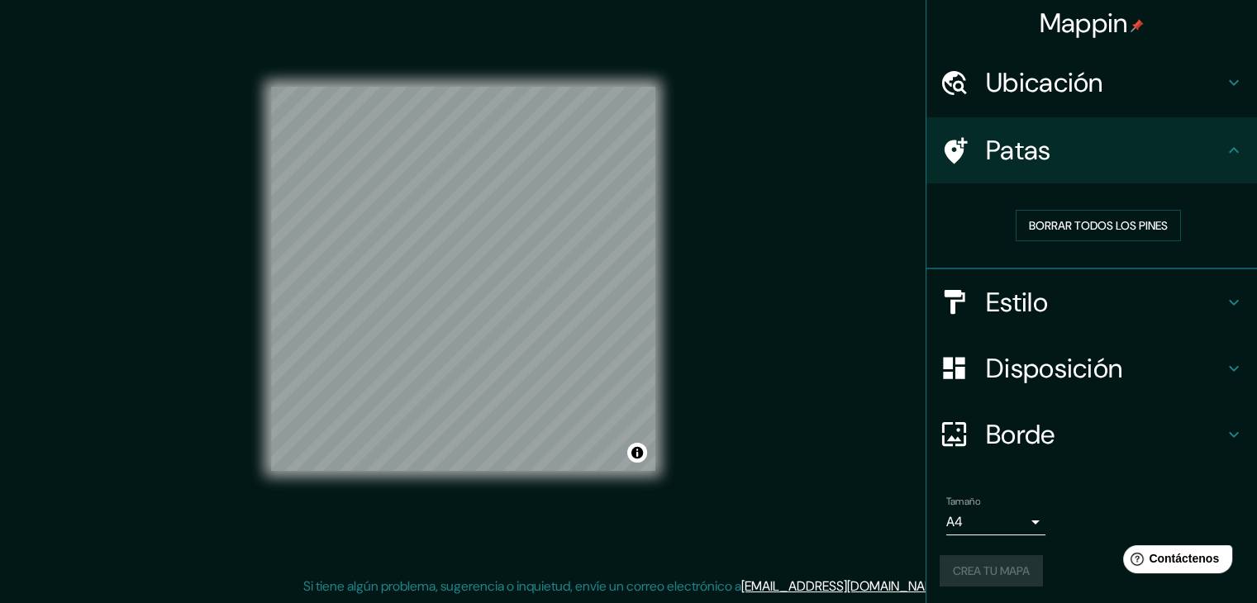
scroll to position [4, 0]
click at [1003, 514] on body "Mappin Ubicación Patas Borrar todos los pines Estilo Disposición Borde Elige un…" at bounding box center [628, 282] width 1257 height 603
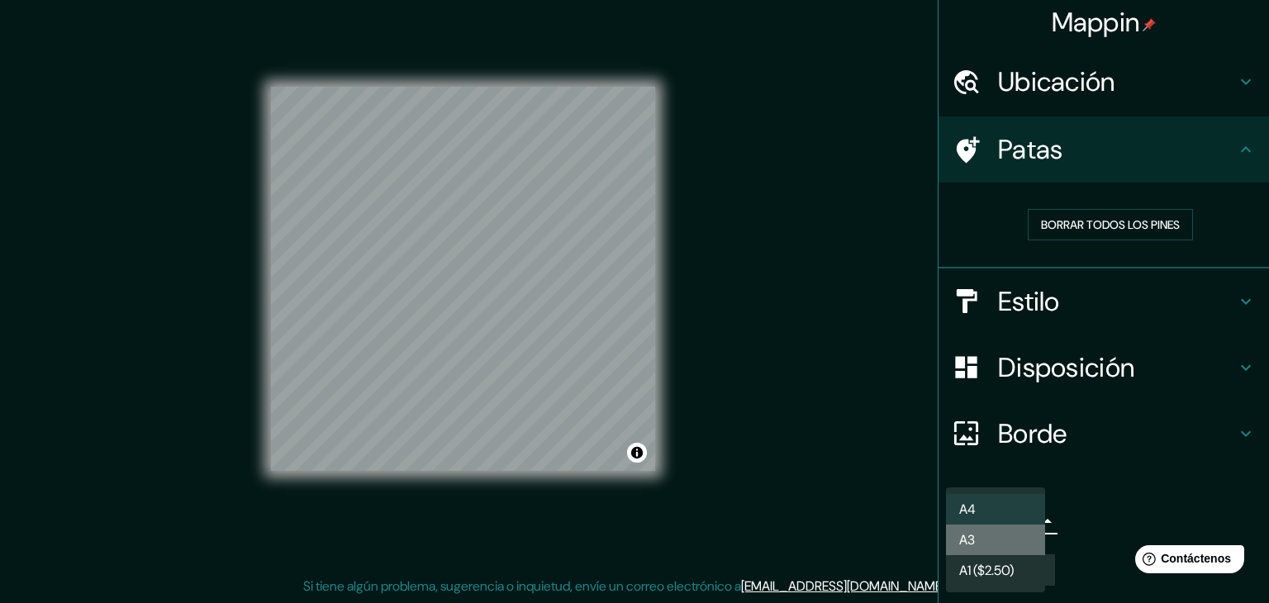
click at [1011, 523] on ul "A4 A3 A1 ($2.50)" at bounding box center [995, 539] width 99 height 105
click at [1006, 541] on li "A3" at bounding box center [995, 540] width 99 height 31
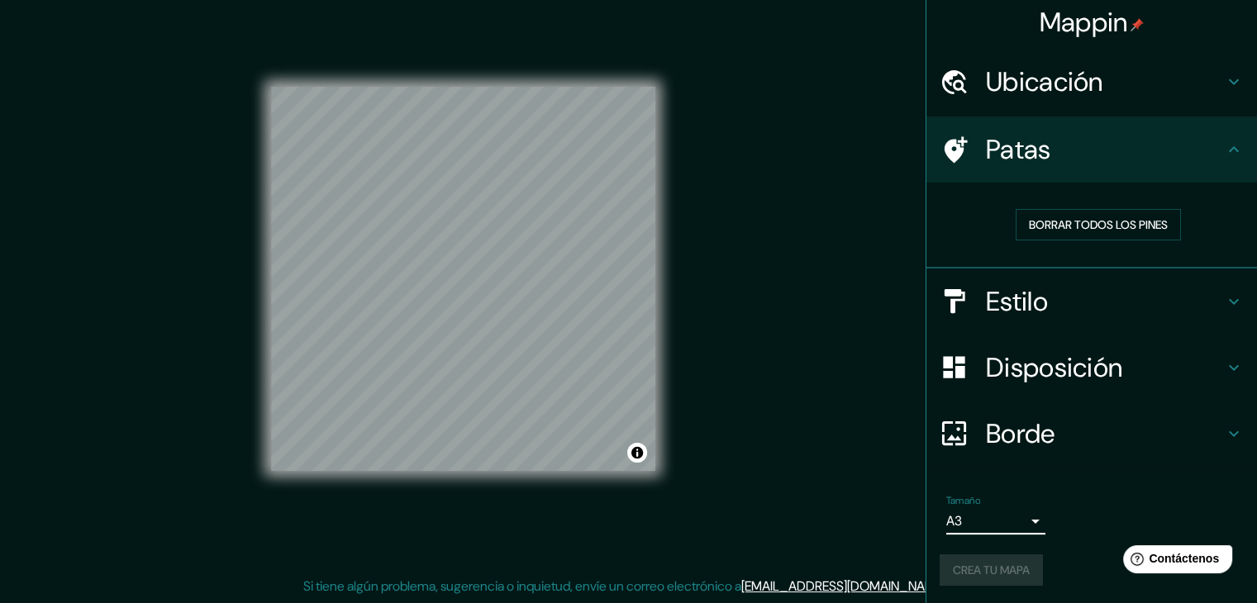
click at [994, 565] on div "Crea tu mapa" at bounding box center [1091, 569] width 304 height 31
click at [998, 568] on div "Crea tu mapa" at bounding box center [1091, 569] width 304 height 31
click at [1067, 221] on font "Borrar todos los pines" at bounding box center [1098, 224] width 139 height 15
click at [1021, 288] on font "Estilo" at bounding box center [1017, 301] width 62 height 35
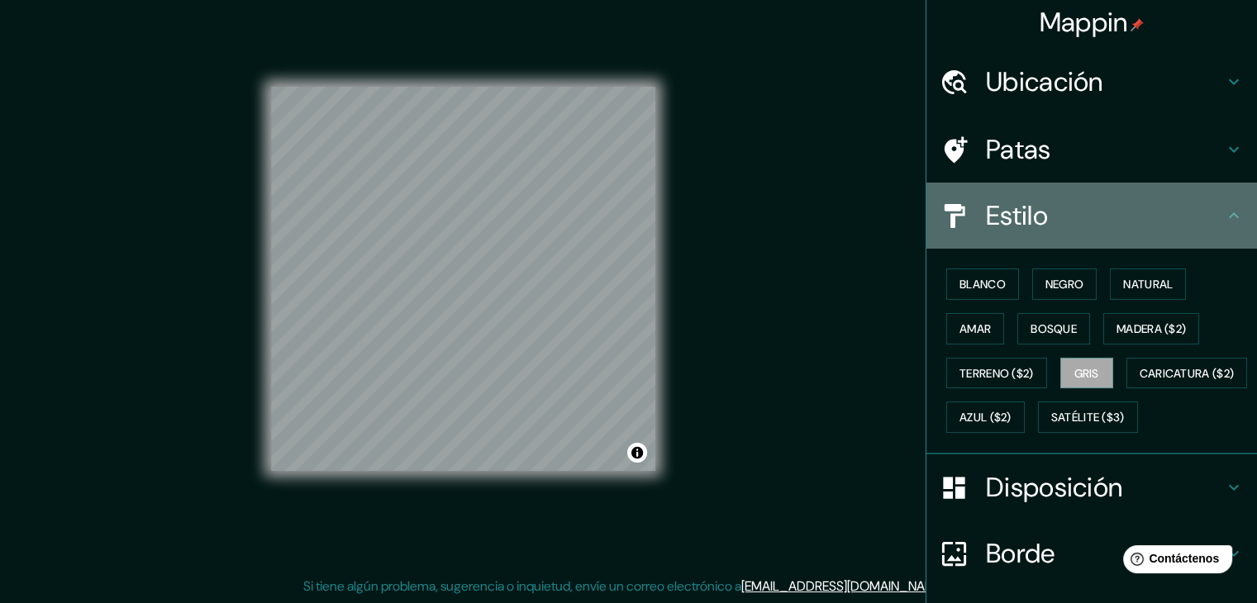
click at [1009, 236] on div "Estilo" at bounding box center [1091, 216] width 331 height 66
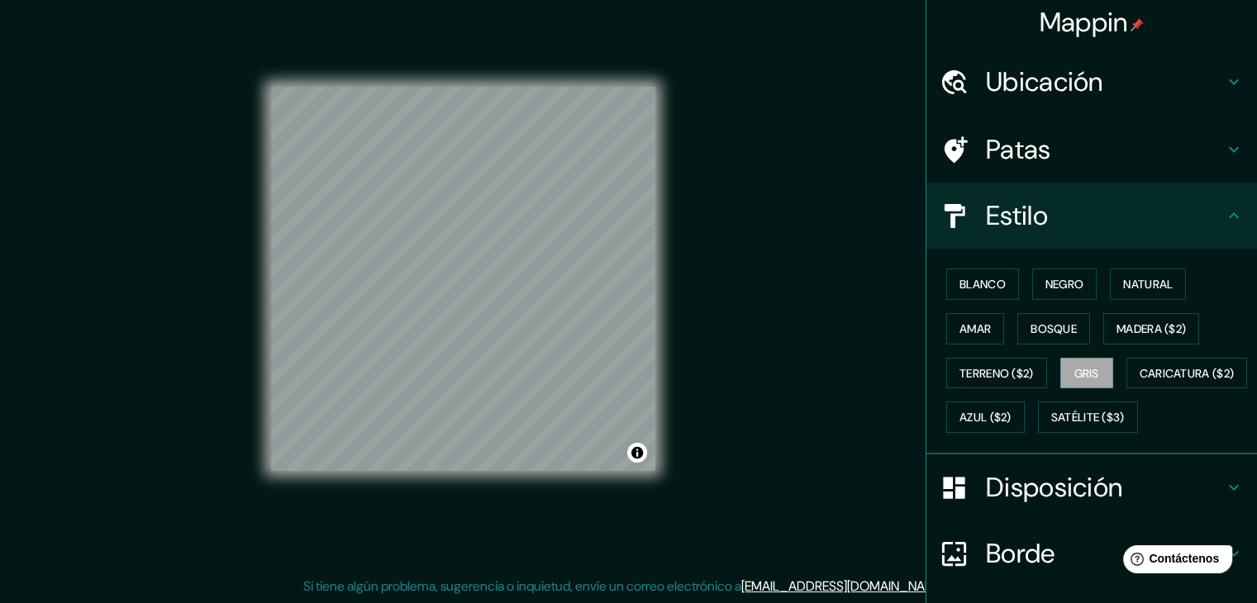
click at [1116, 504] on h4 "Disposición" at bounding box center [1105, 487] width 238 height 33
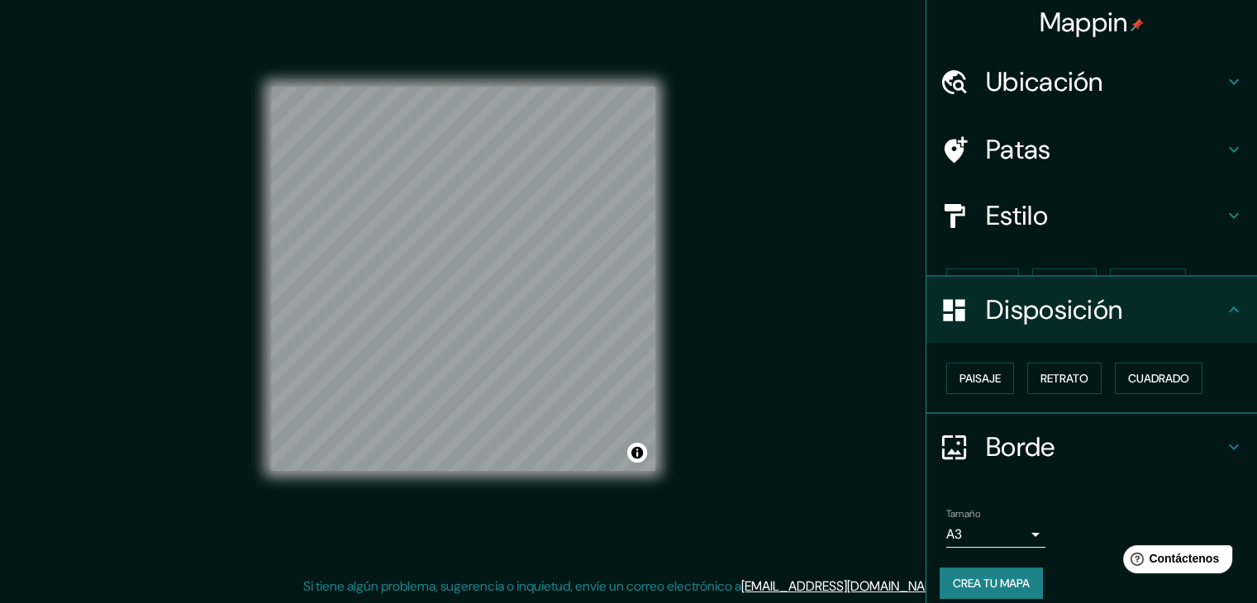
scroll to position [0, 0]
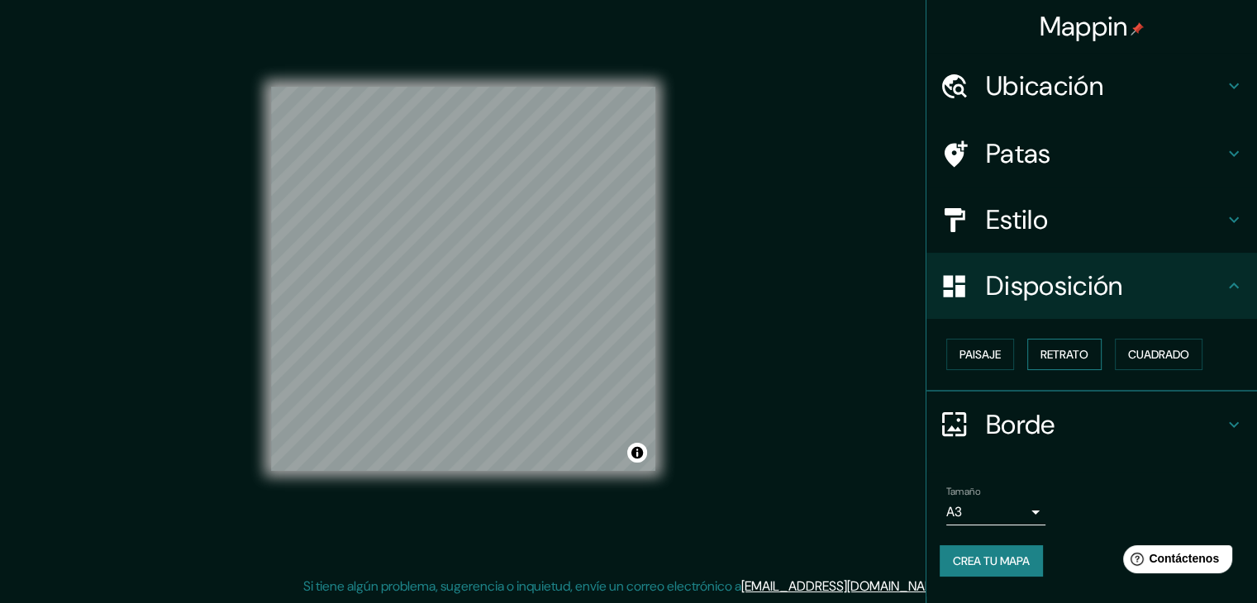
click at [1049, 355] on font "Retrato" at bounding box center [1064, 354] width 48 height 15
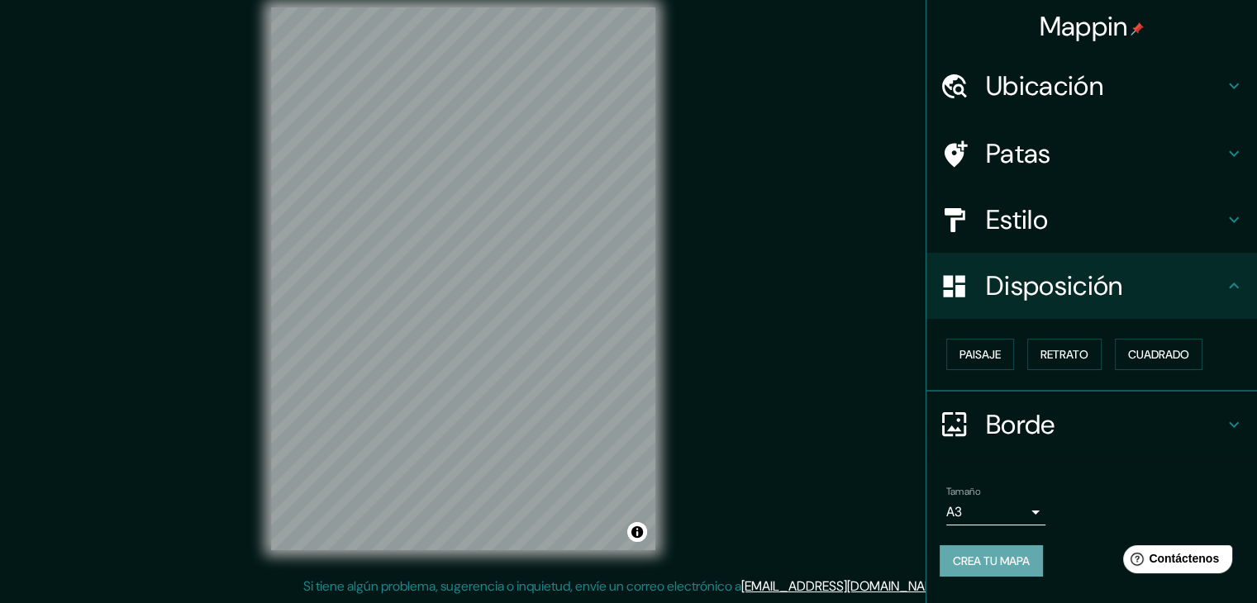
click at [982, 568] on font "Crea tu mapa" at bounding box center [991, 560] width 77 height 21
click at [1015, 554] on font "Crea tu mapa" at bounding box center [991, 561] width 77 height 15
click at [1014, 549] on div "Crea tu mapa" at bounding box center [1091, 560] width 304 height 31
click at [1021, 554] on div "Crea tu mapa" at bounding box center [1091, 560] width 304 height 31
click at [1015, 549] on div "Crea tu mapa" at bounding box center [1091, 560] width 304 height 31
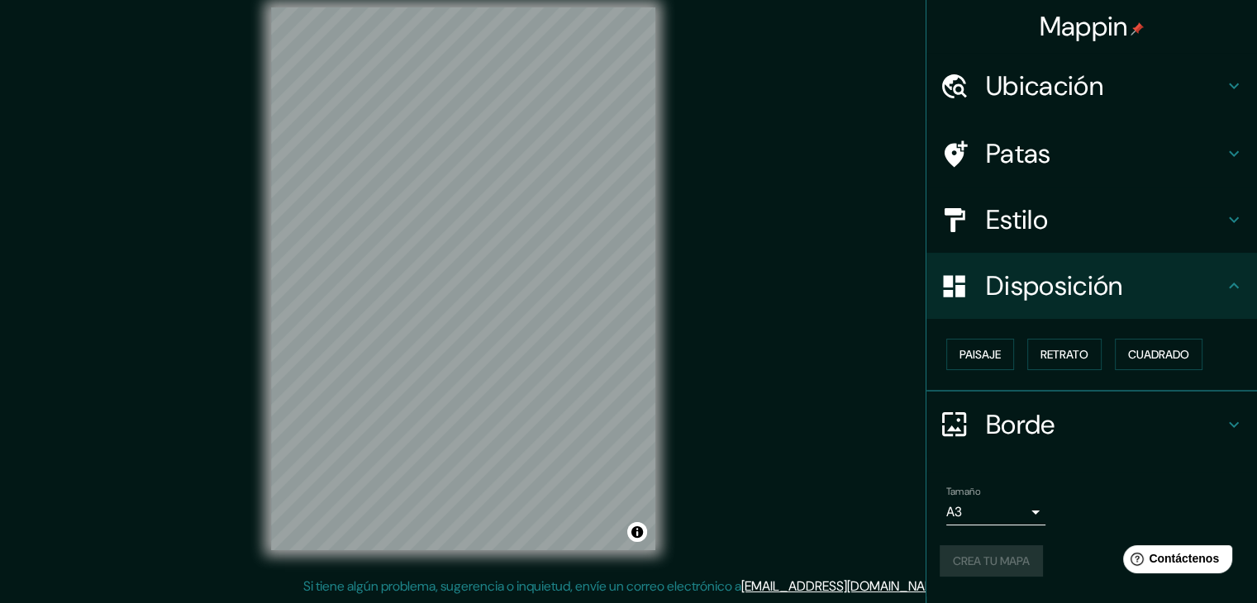
click at [1003, 530] on div "Tamaño A3 a4 Crea tu mapa" at bounding box center [1091, 534] width 304 height 111
drag, startPoint x: 1003, startPoint y: 530, endPoint x: 998, endPoint y: 510, distance: 21.2
click at [1000, 512] on div "Tamaño A3 a4 Crea tu mapa" at bounding box center [1091, 534] width 304 height 111
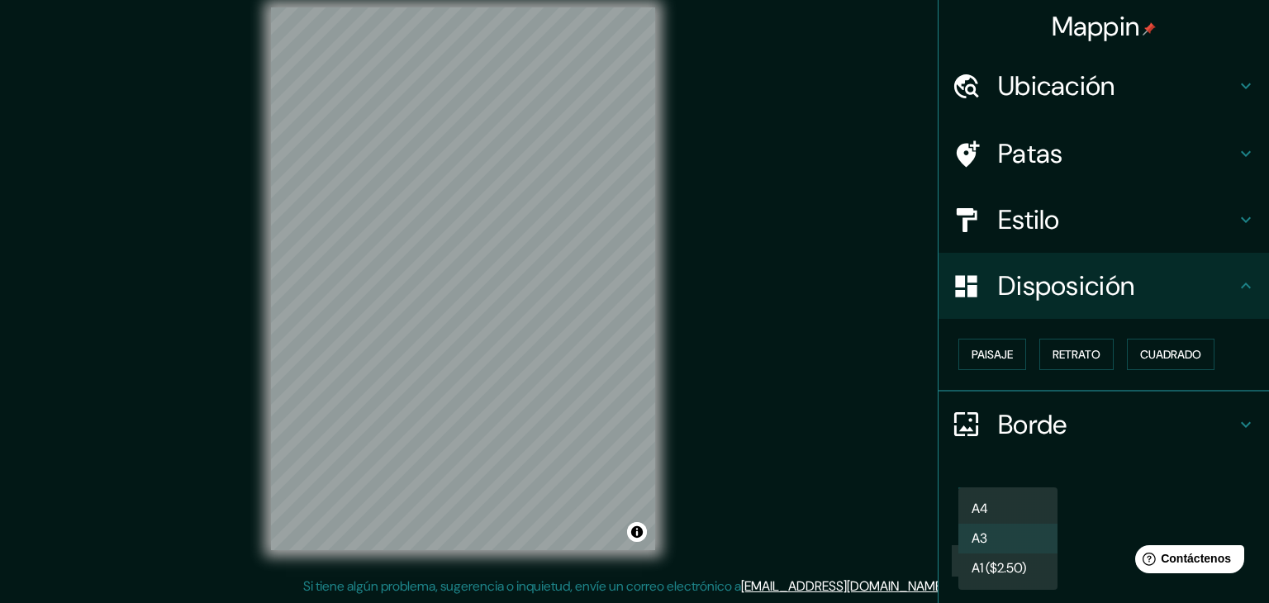
click at [992, 510] on body "Mappin Ubicación Patas Estilo Disposición Paisaje Retrato Cuadrado Borde Elige …" at bounding box center [634, 282] width 1269 height 603
click at [992, 510] on li "A4" at bounding box center [1007, 509] width 99 height 30
type input "single"
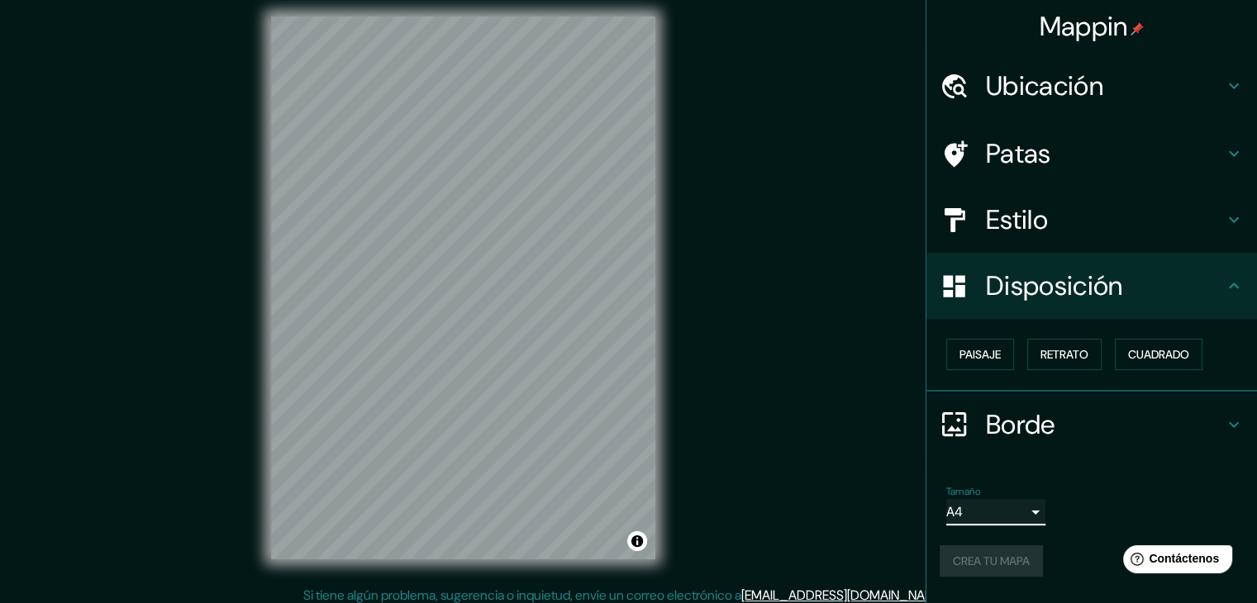
scroll to position [19, 0]
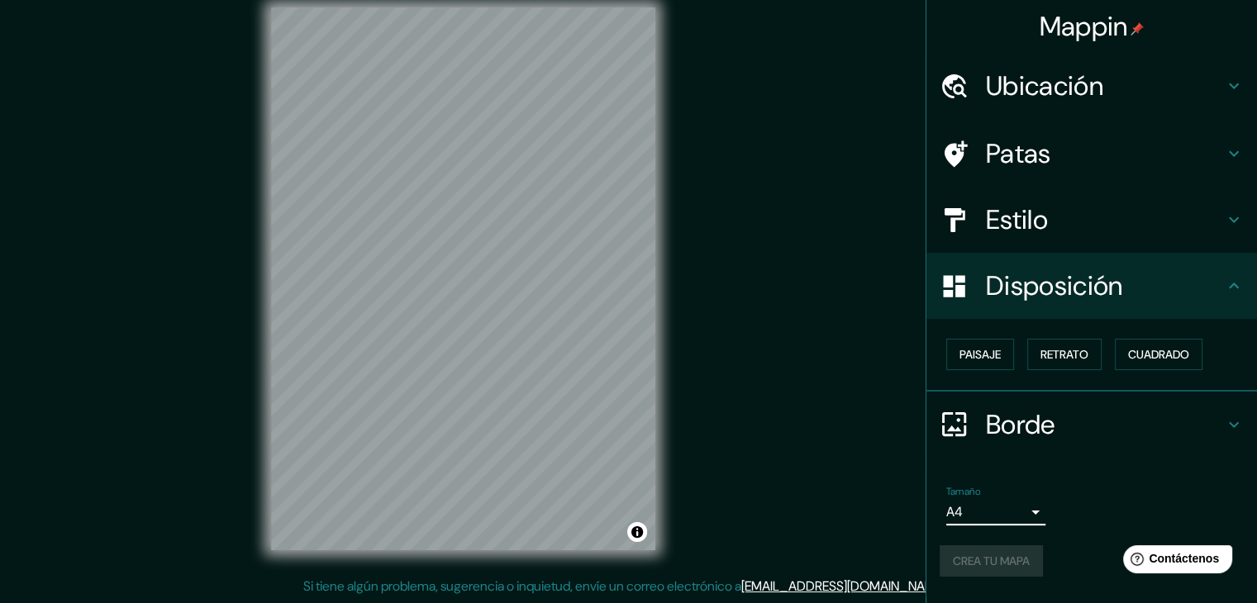
click at [1193, 440] on div "Borde" at bounding box center [1091, 425] width 331 height 66
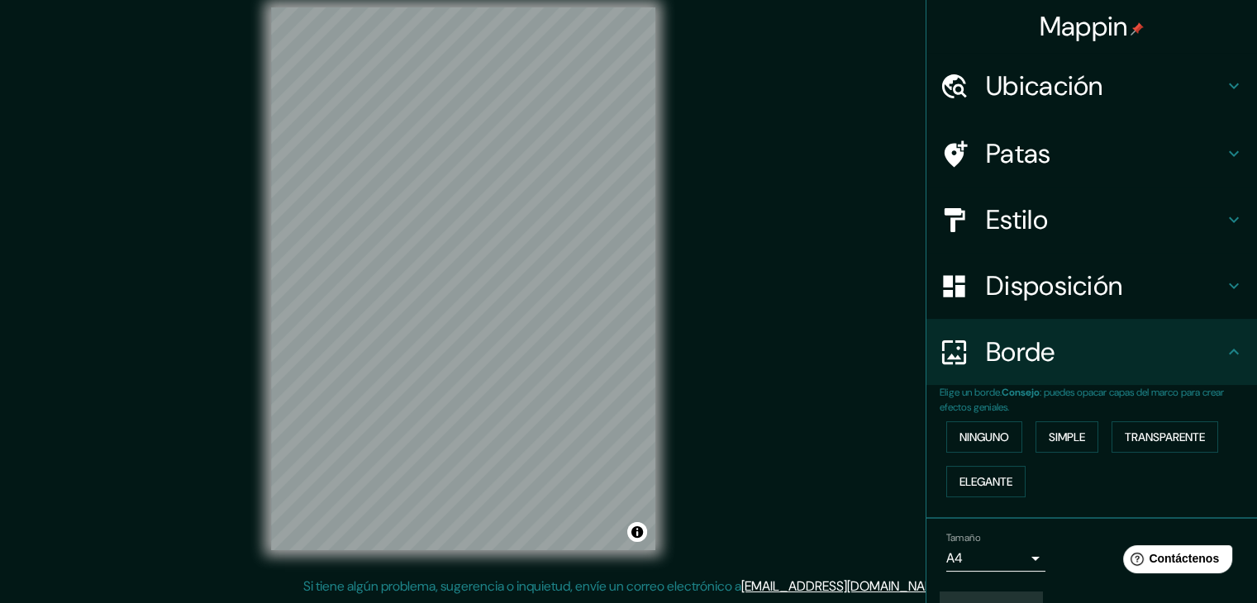
click at [1193, 364] on h4 "Borde" at bounding box center [1105, 351] width 238 height 33
click at [1199, 348] on h4 "Borde" at bounding box center [1105, 351] width 238 height 33
click at [1230, 359] on div "Borde" at bounding box center [1091, 352] width 331 height 66
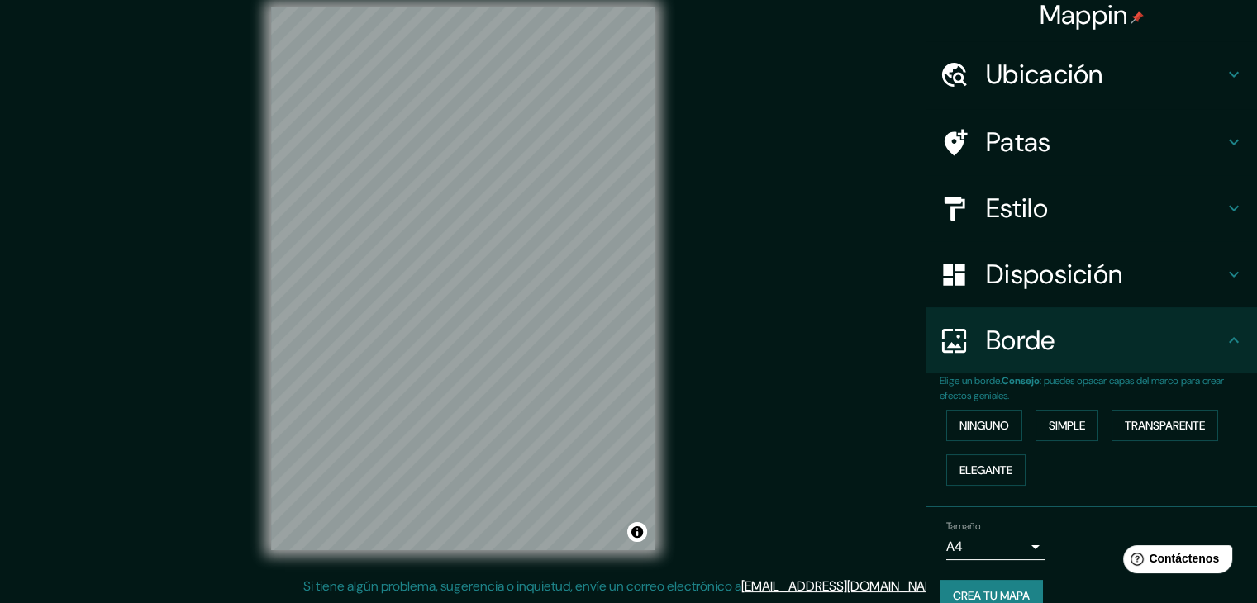
scroll to position [37, 0]
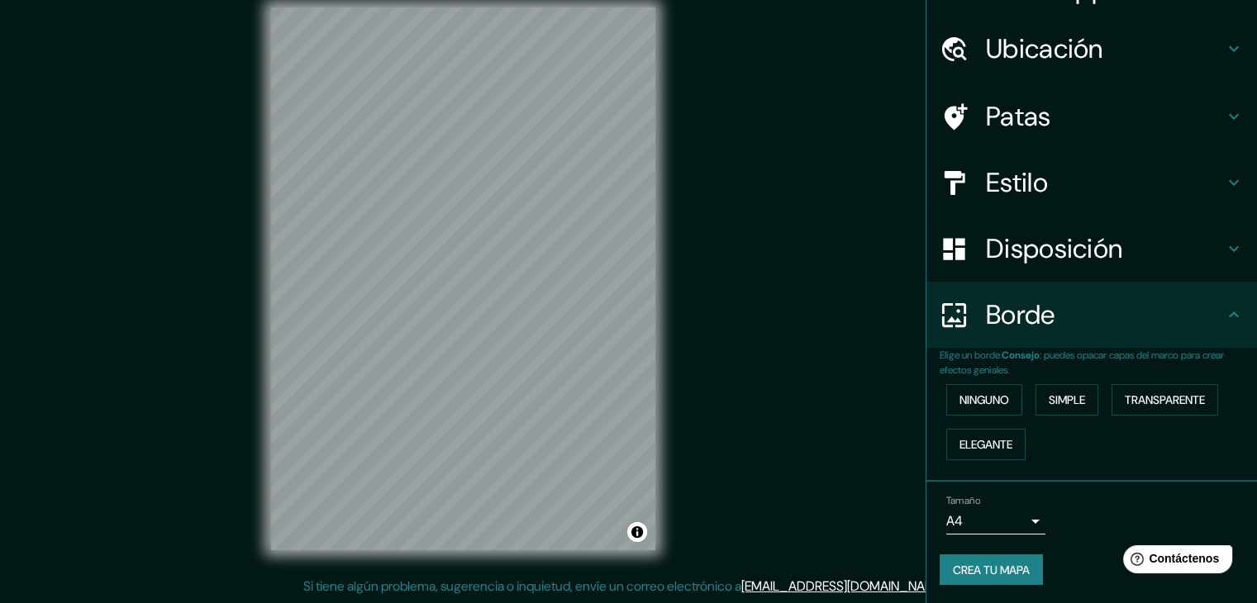
click at [989, 559] on font "Crea tu mapa" at bounding box center [991, 569] width 77 height 21
click at [953, 566] on font "Crea tu mapa" at bounding box center [991, 570] width 77 height 15
click at [983, 570] on font "Crea tu mapa" at bounding box center [991, 570] width 77 height 15
click at [733, 347] on div "Mappin Ubicación Patas Estilo Disposición Borde Elige un borde. Consejo : puede…" at bounding box center [628, 292] width 1257 height 622
drag, startPoint x: 814, startPoint y: 384, endPoint x: 805, endPoint y: 384, distance: 9.1
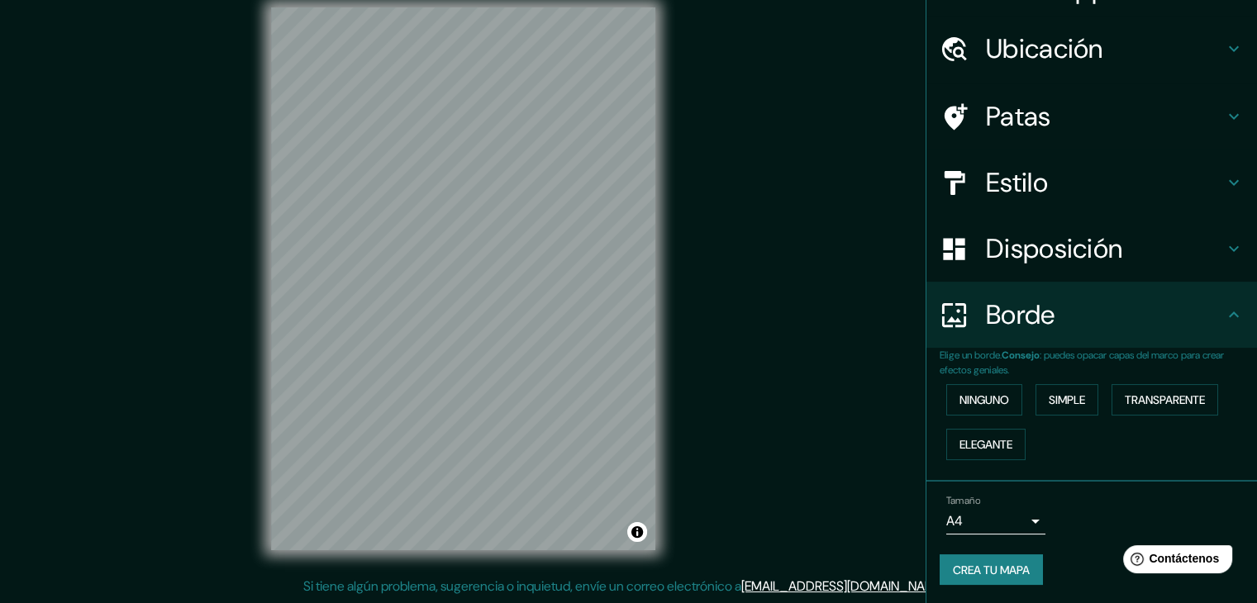
click at [811, 384] on div "Mappin Ubicación Patas Estilo Disposición Borde Elige un borde. Consejo : puede…" at bounding box center [628, 292] width 1257 height 622
drag, startPoint x: 805, startPoint y: 384, endPoint x: 704, endPoint y: 391, distance: 101.0
click at [797, 384] on div "Mappin Ubicación Patas Estilo Disposición Borde Elige un borde. Consejo : puede…" at bounding box center [628, 292] width 1257 height 622
click at [958, 577] on font "Crea tu mapa" at bounding box center [991, 569] width 77 height 21
click at [971, 564] on font "Crea tu mapa" at bounding box center [991, 570] width 77 height 15
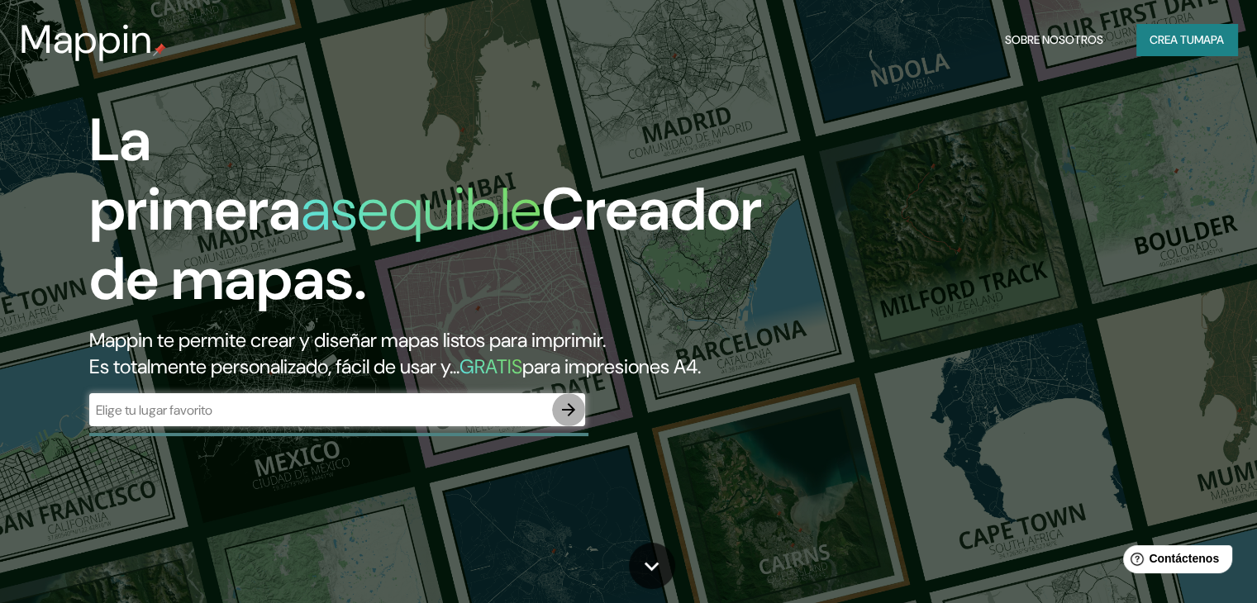
click at [574, 420] on icon "button" at bounding box center [569, 410] width 20 height 20
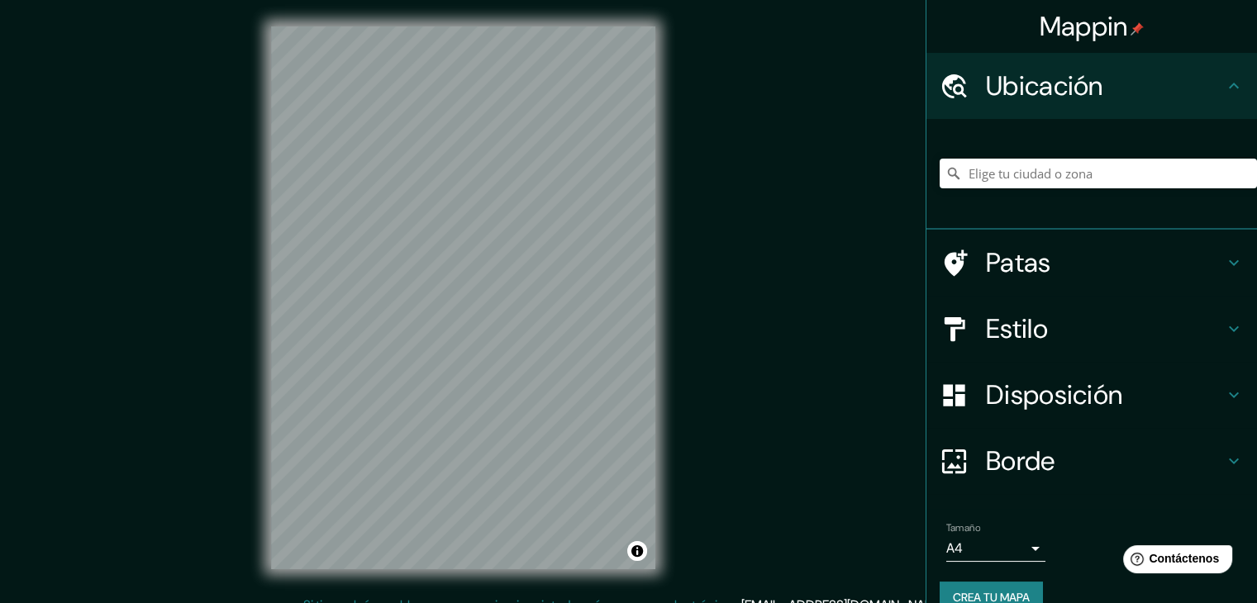
click at [953, 599] on font "Crea tu mapa" at bounding box center [991, 597] width 77 height 15
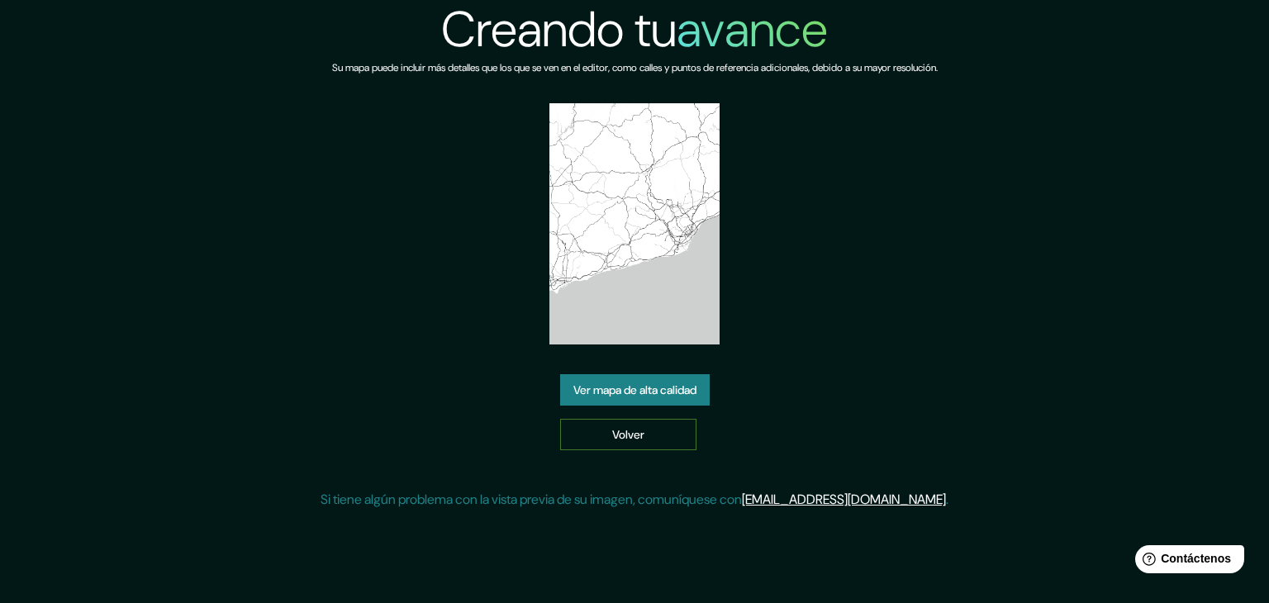
click at [626, 440] on font "Volver" at bounding box center [628, 434] width 32 height 15
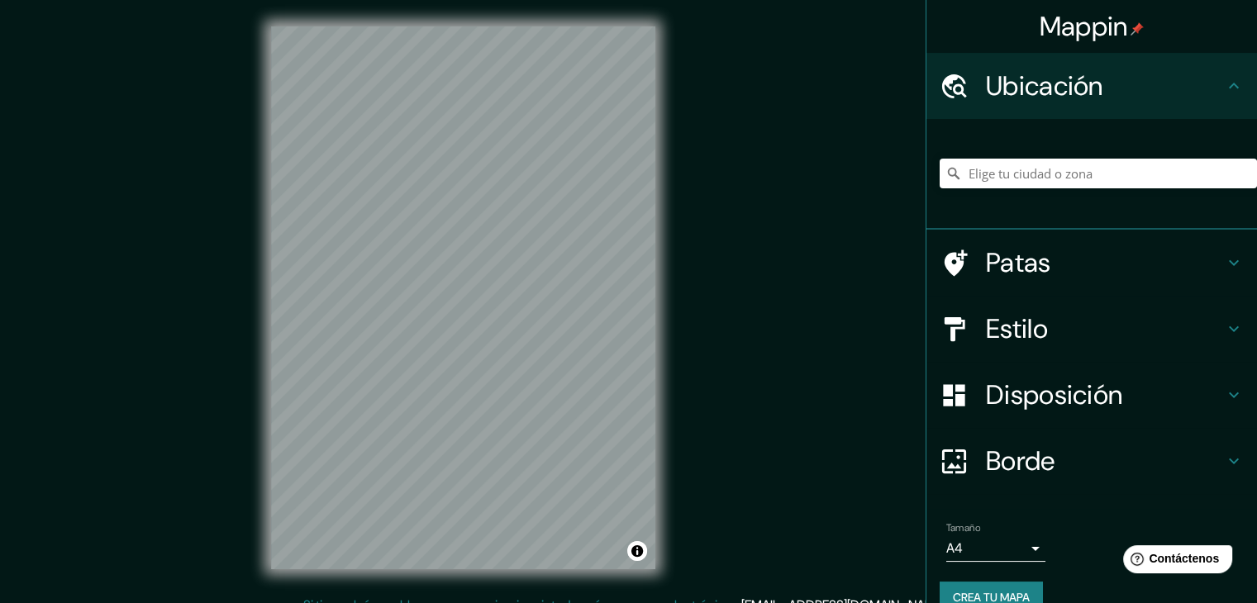
click at [664, 392] on div "© Mapbox © OpenStreetMap Improve this map" at bounding box center [463, 298] width 437 height 596
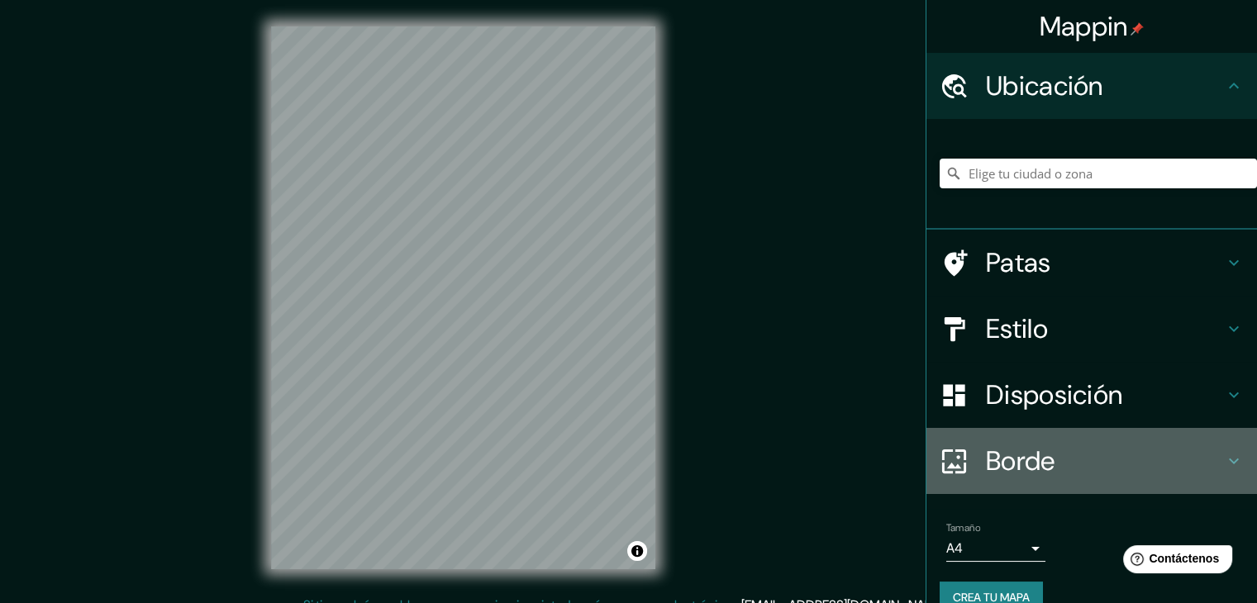
click at [1054, 456] on h4 "Borde" at bounding box center [1105, 461] width 238 height 33
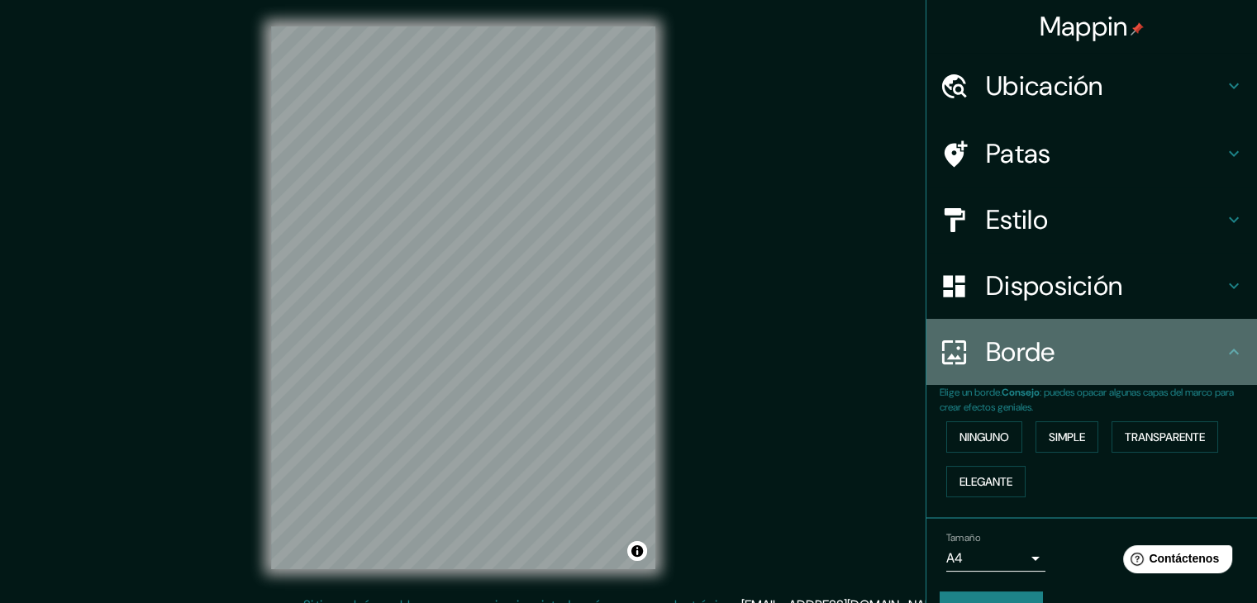
click at [1067, 354] on h4 "Borde" at bounding box center [1105, 351] width 238 height 33
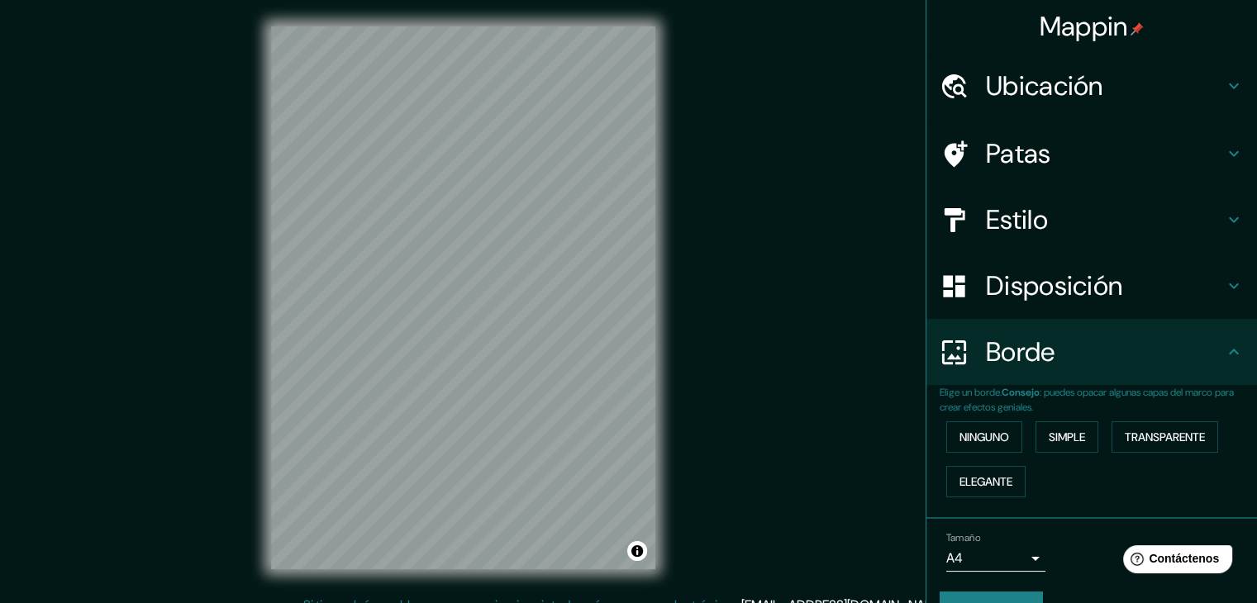
click at [1086, 286] on font "Disposición" at bounding box center [1054, 286] width 136 height 35
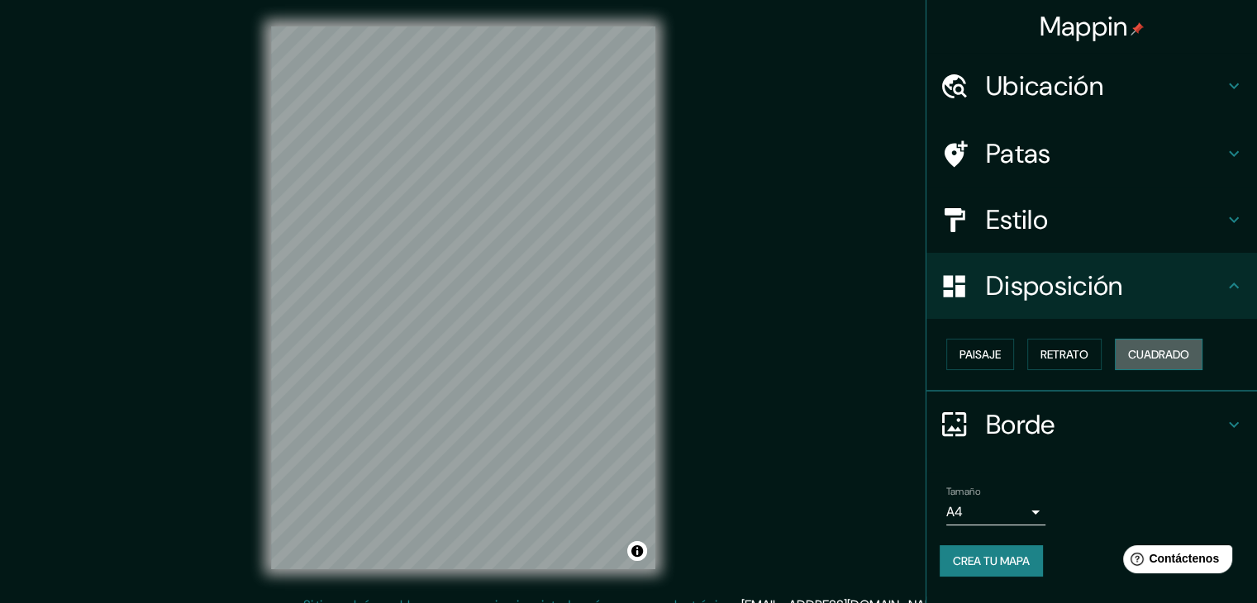
click at [1136, 357] on font "Cuadrado" at bounding box center [1158, 354] width 61 height 15
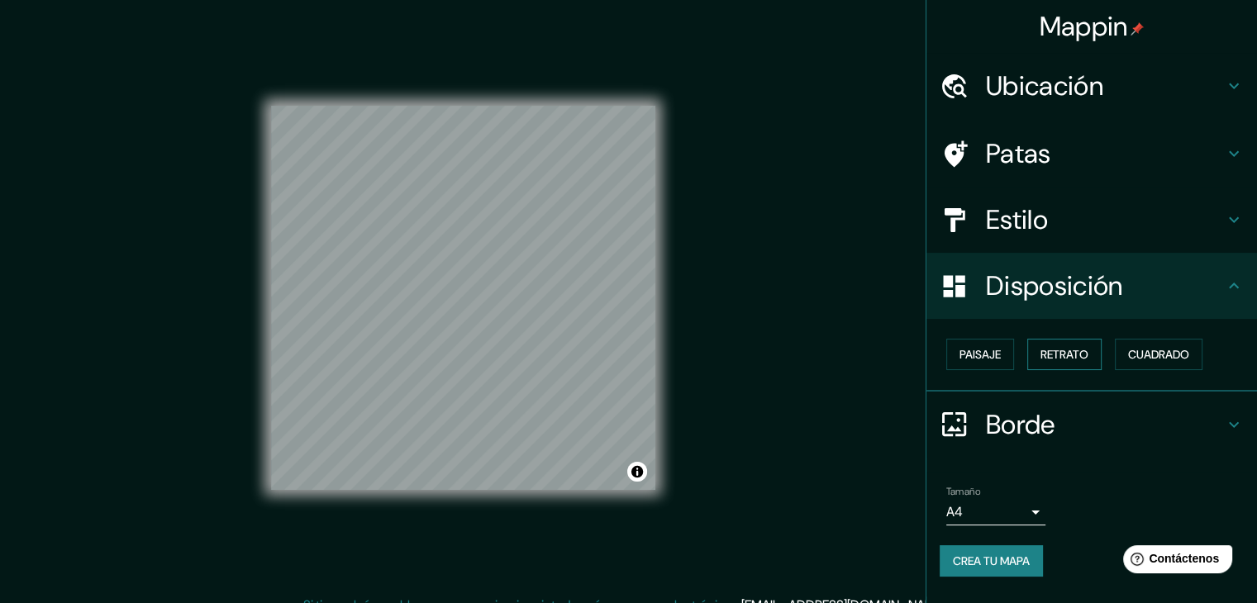
click at [1068, 356] on font "Retrato" at bounding box center [1064, 354] width 48 height 15
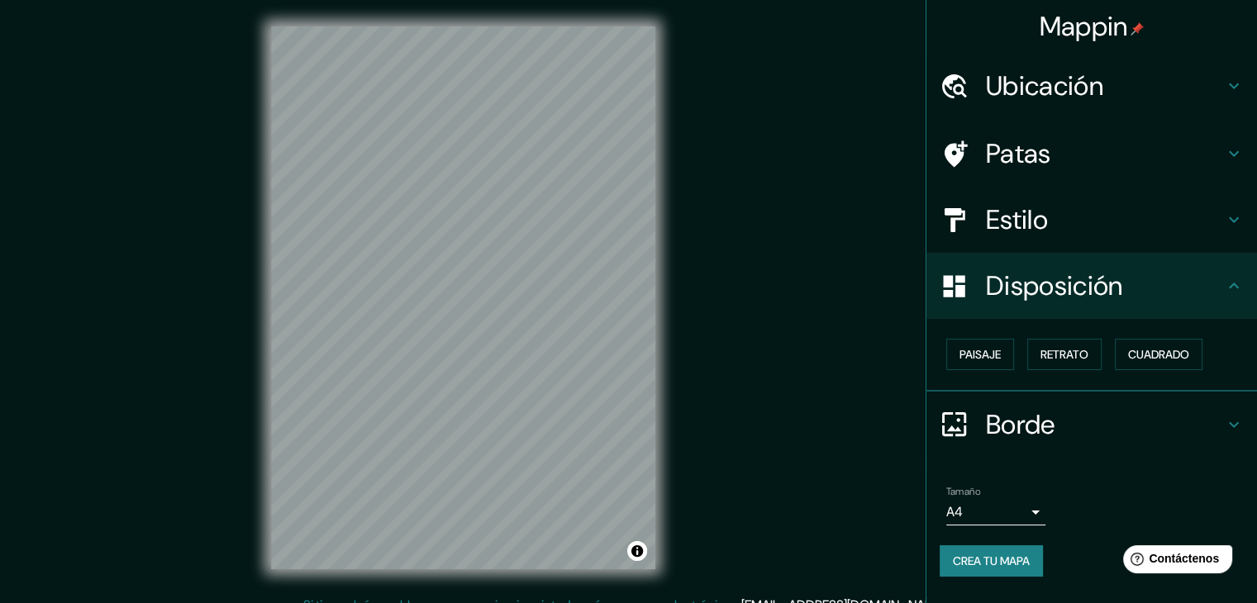
click at [1070, 226] on h4 "Estilo" at bounding box center [1105, 219] width 238 height 33
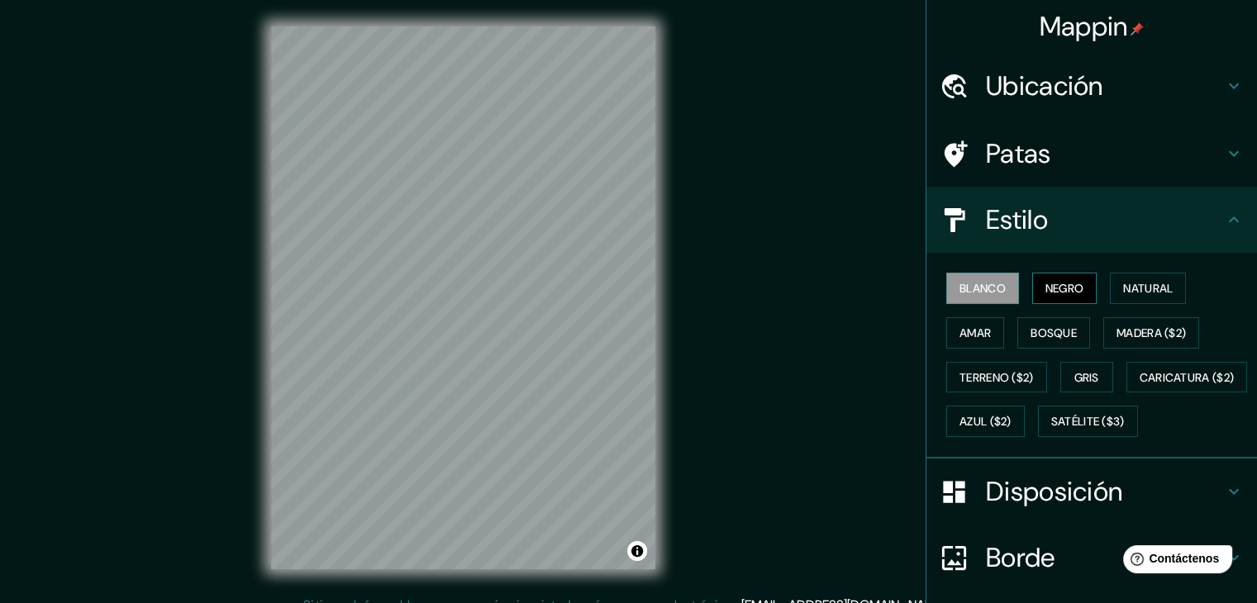
click at [1061, 291] on font "Negro" at bounding box center [1064, 288] width 39 height 15
click at [1113, 288] on button "Natural" at bounding box center [1148, 288] width 76 height 31
click at [977, 301] on button "Blanco" at bounding box center [982, 288] width 73 height 31
click at [967, 323] on font "Amar" at bounding box center [974, 332] width 31 height 21
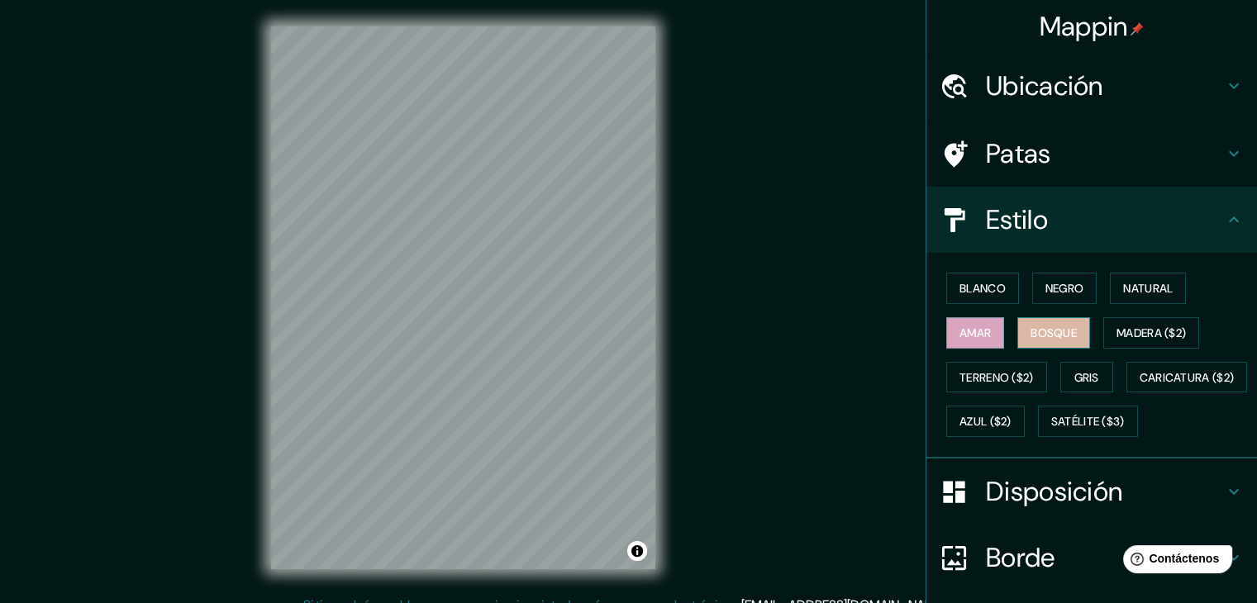
click at [1032, 326] on font "Bosque" at bounding box center [1053, 333] width 46 height 15
click at [1093, 368] on button "Gris" at bounding box center [1086, 377] width 53 height 31
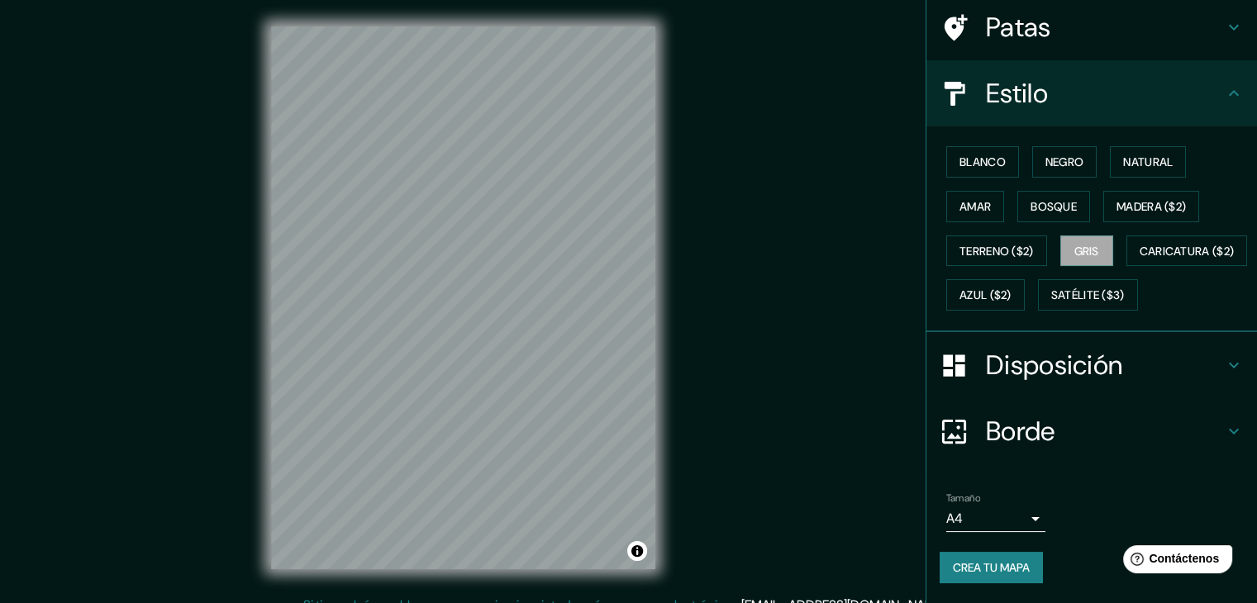
scroll to position [167, 0]
click at [987, 568] on font "Crea tu mapa" at bounding box center [991, 567] width 77 height 15
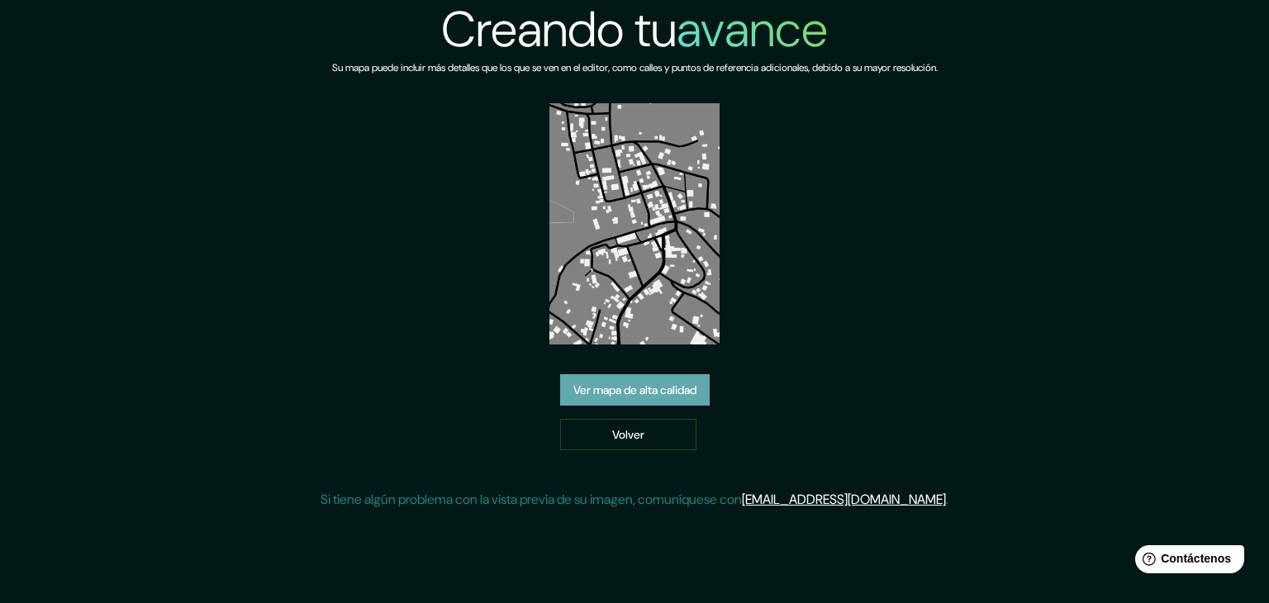
click at [684, 383] on font "Ver mapa de alta calidad" at bounding box center [634, 390] width 123 height 15
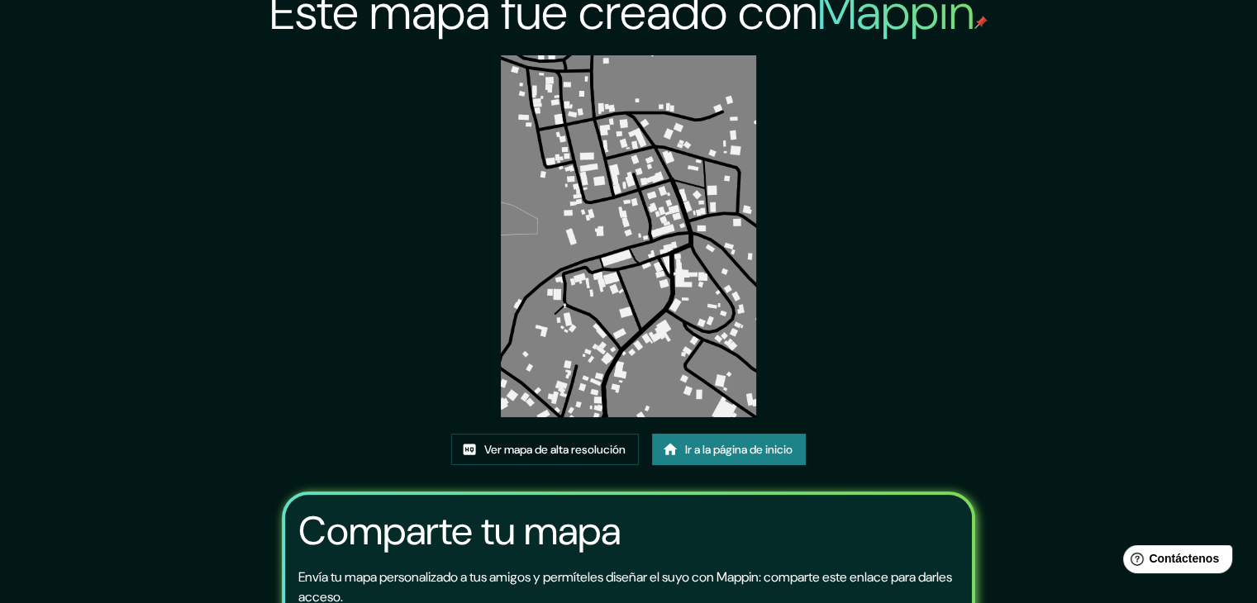
scroll to position [8, 0]
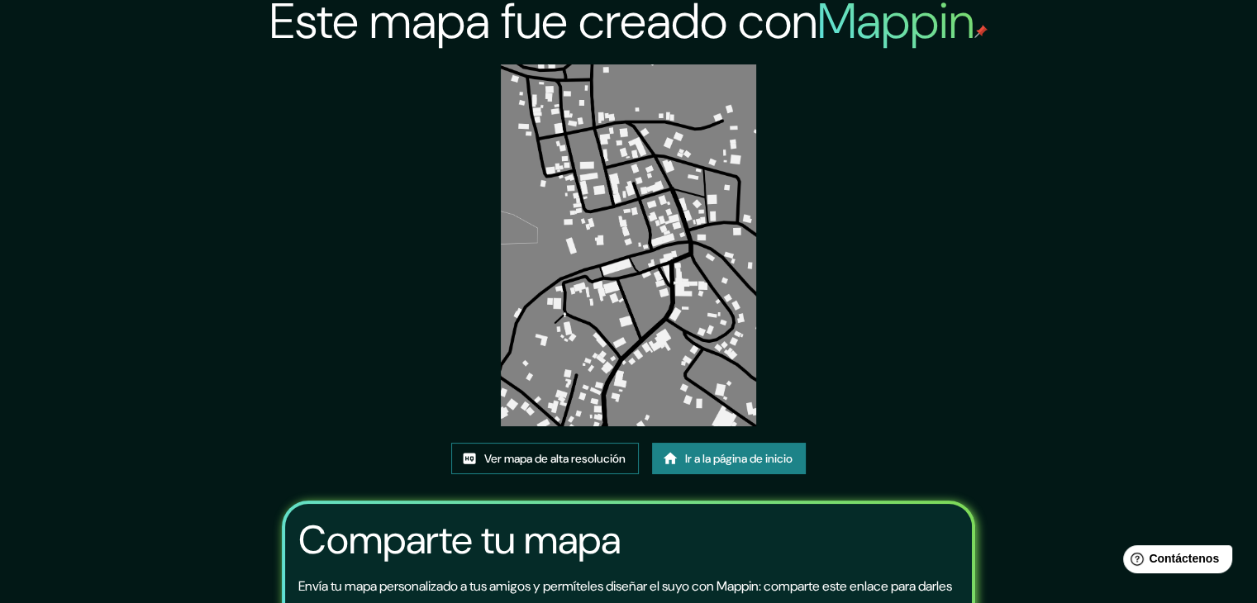
click at [568, 457] on font "Ver mapa de alta resolución" at bounding box center [554, 458] width 141 height 15
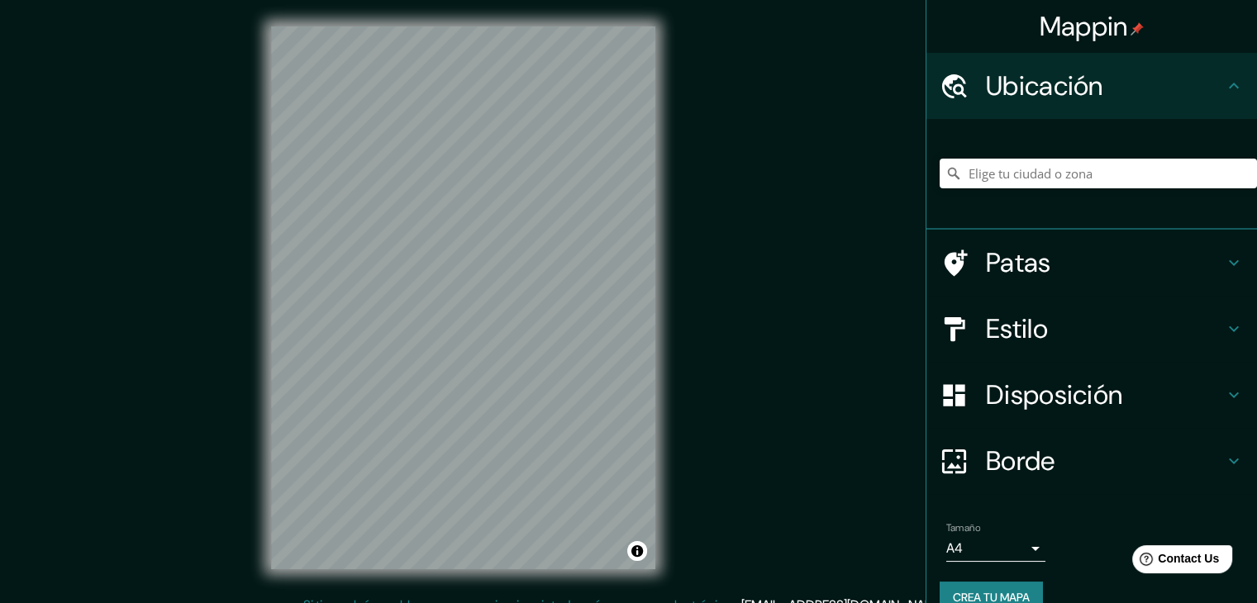
click at [692, 301] on div "Mappin Ubicación Patas Estilo Disposición Borde Elige un borde. Consejo : puede…" at bounding box center [628, 311] width 1257 height 622
click at [662, 311] on div "© Mapbox © OpenStreetMap Mejora este mapa" at bounding box center [463, 298] width 437 height 596
click at [702, 340] on div "Mappin Ubicación Patas Estilo Disposición Borde Elige un borde. Consejo : puede…" at bounding box center [628, 311] width 1257 height 622
click at [676, 354] on div "© Mapbox © OpenStreetMap Mejora este mapa" at bounding box center [463, 298] width 437 height 596
click at [1044, 342] on h4 "Estilo" at bounding box center [1105, 328] width 238 height 33
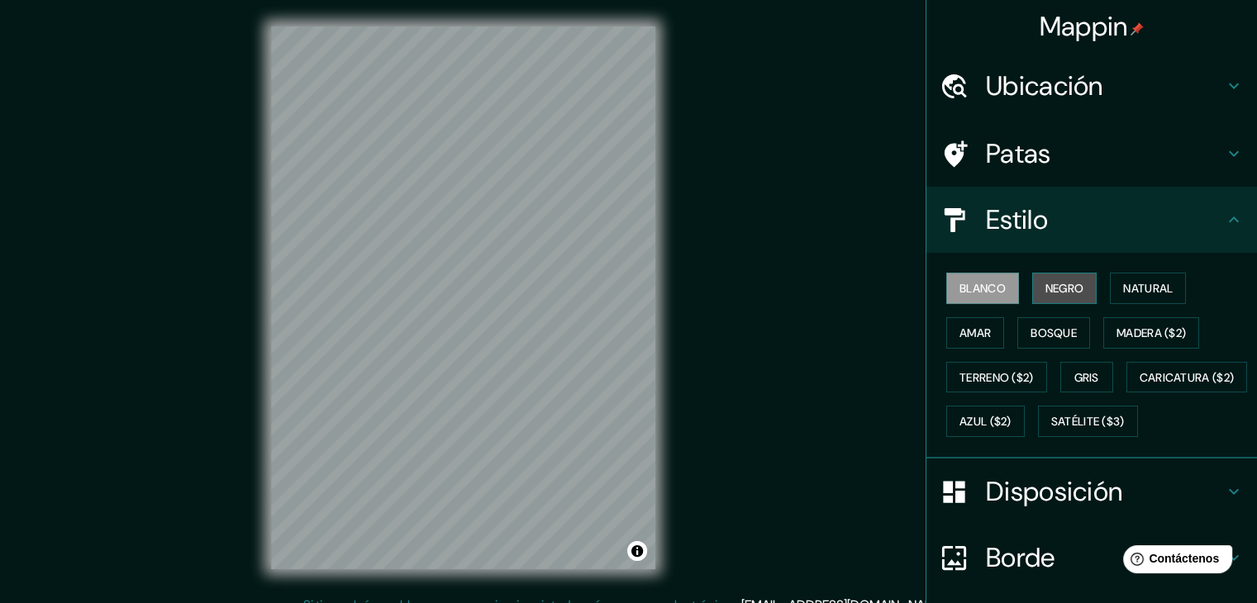
click at [1075, 299] on button "Negro" at bounding box center [1064, 288] width 65 height 31
click at [964, 333] on font "Amar" at bounding box center [974, 333] width 31 height 15
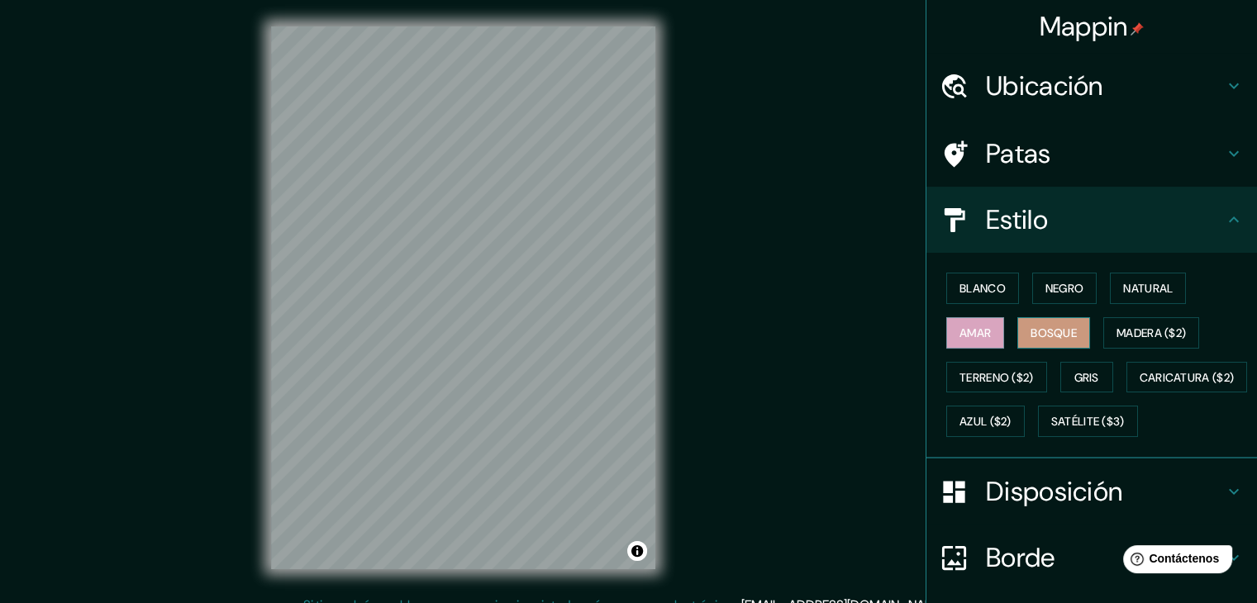
click at [1067, 322] on font "Bosque" at bounding box center [1053, 332] width 46 height 21
click at [1011, 417] on font "Azul ($2)" at bounding box center [985, 422] width 52 height 15
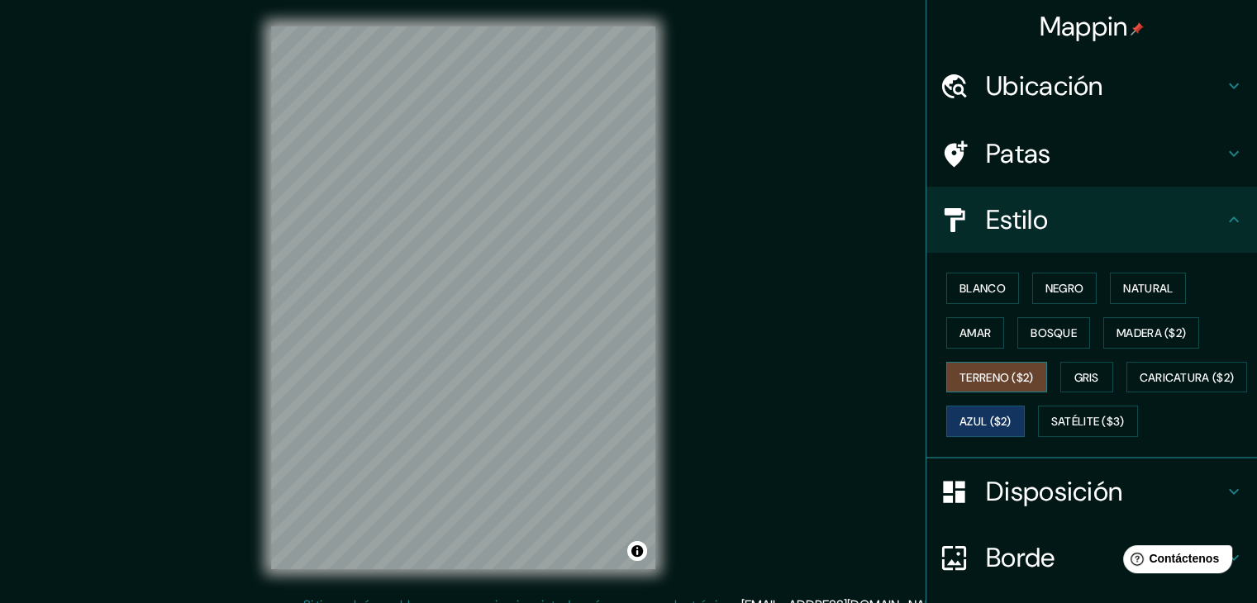
click at [1008, 382] on font "Terreno ($2)" at bounding box center [996, 377] width 74 height 15
click at [1077, 377] on font "Gris" at bounding box center [1086, 377] width 25 height 15
click at [989, 385] on font "Terreno ($2)" at bounding box center [996, 377] width 74 height 21
click at [1049, 372] on div "Blanco Negro Natural Amar Bosque Madera ($2) Terreno ($2) Gris Caricatura ($2) …" at bounding box center [1097, 355] width 317 height 178
click at [1051, 430] on font "Satélite ($3)" at bounding box center [1088, 422] width 74 height 15
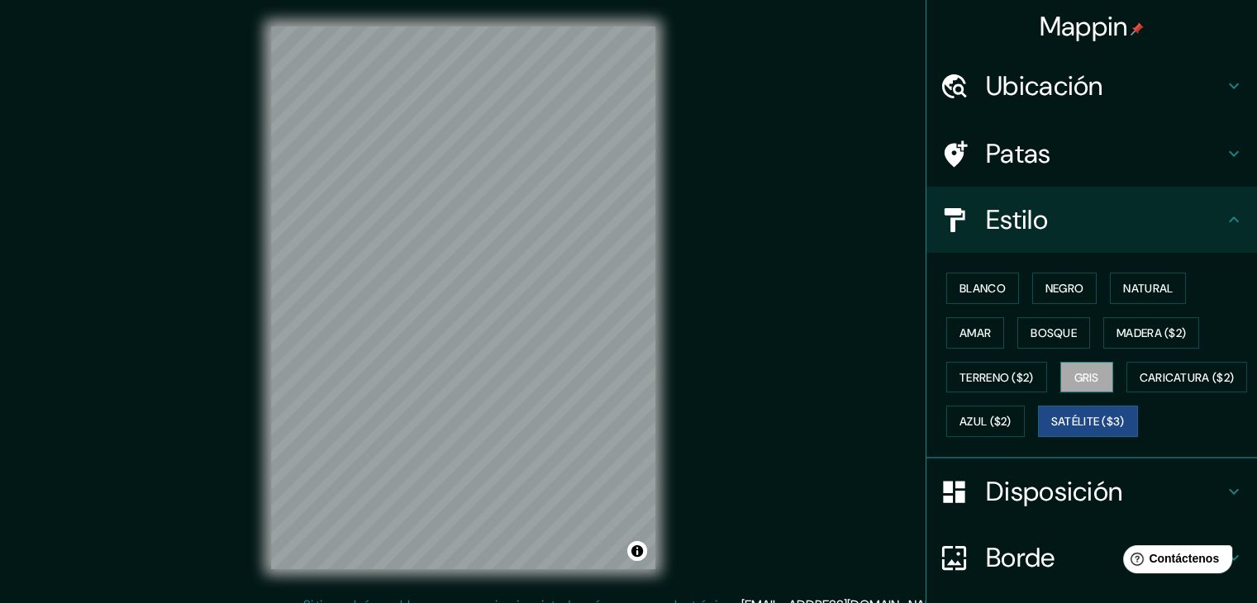
click at [1091, 384] on font "Gris" at bounding box center [1086, 377] width 25 height 21
click at [1051, 430] on font "Satélite ($3)" at bounding box center [1088, 422] width 74 height 15
click at [1060, 373] on button "Gris" at bounding box center [1086, 377] width 53 height 31
click at [1051, 432] on font "Satélite ($3)" at bounding box center [1088, 421] width 74 height 21
click at [985, 289] on font "Blanco" at bounding box center [982, 288] width 46 height 15
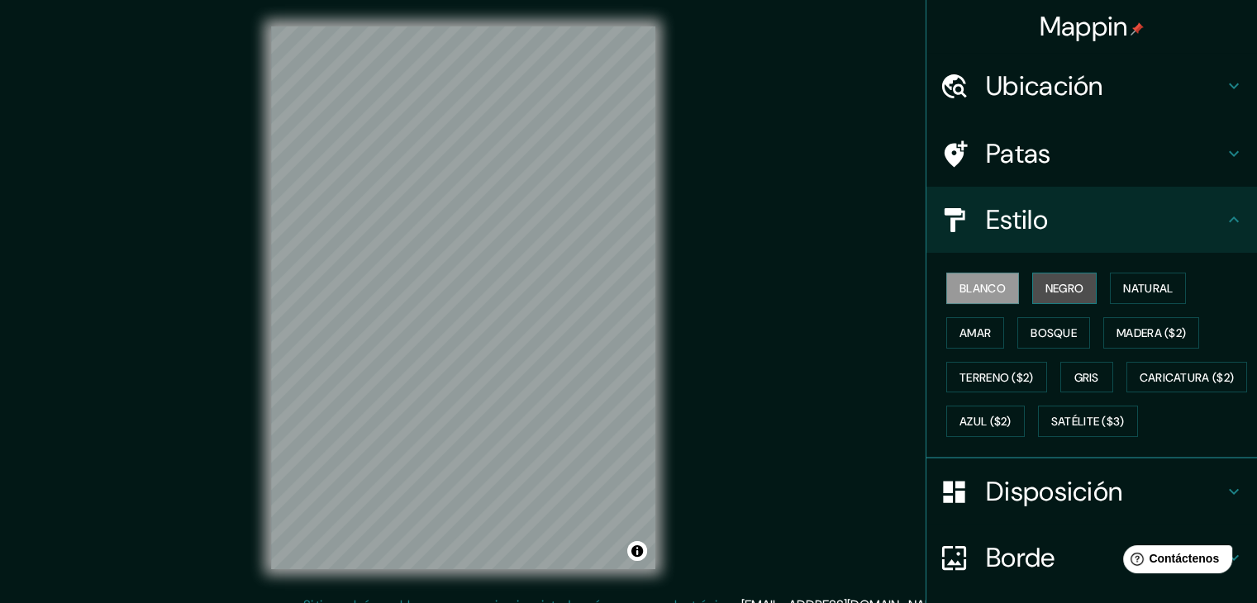
click at [1032, 280] on button "Negro" at bounding box center [1064, 288] width 65 height 31
